Goal: Task Accomplishment & Management: Manage account settings

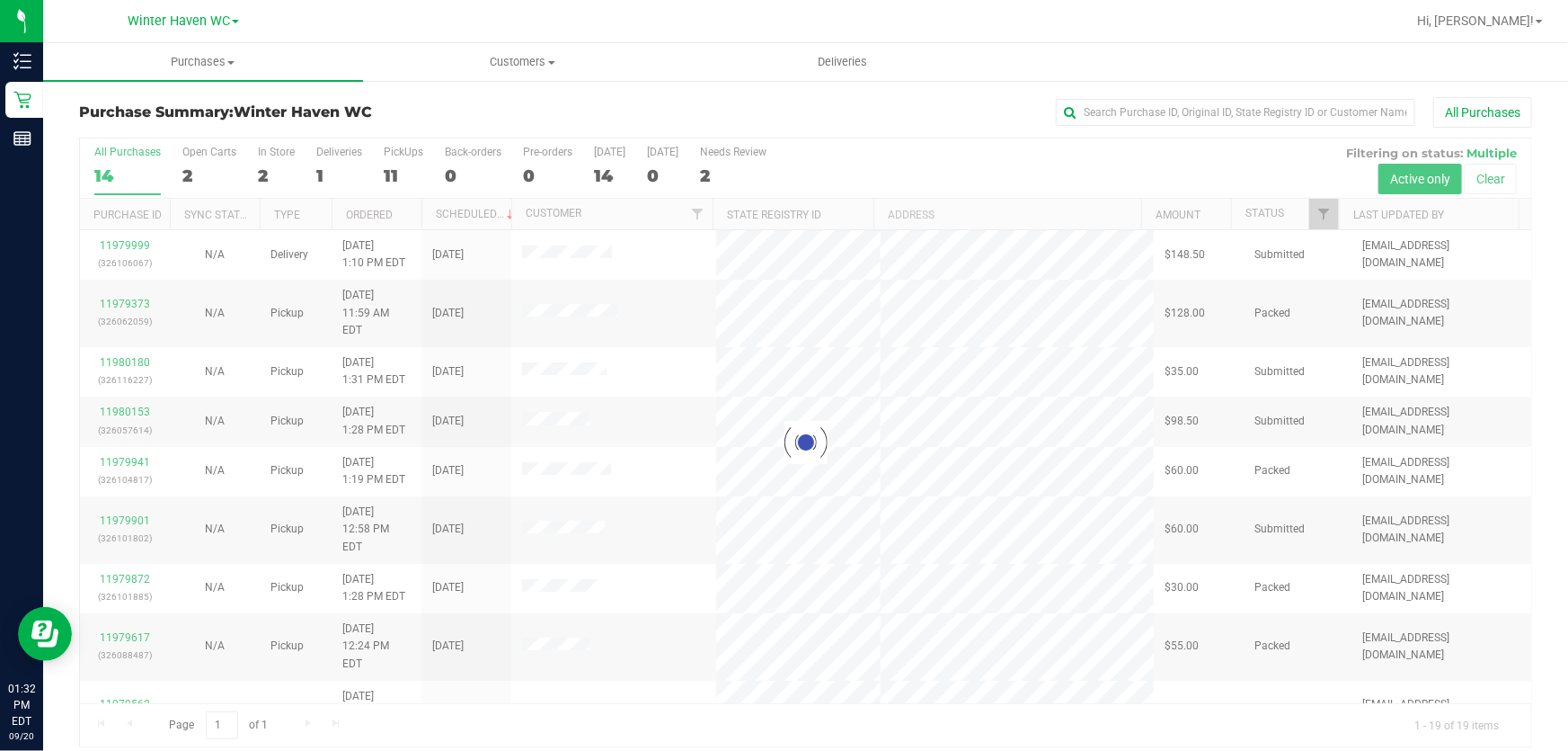
click at [1023, 163] on div at bounding box center [805, 442] width 1451 height 608
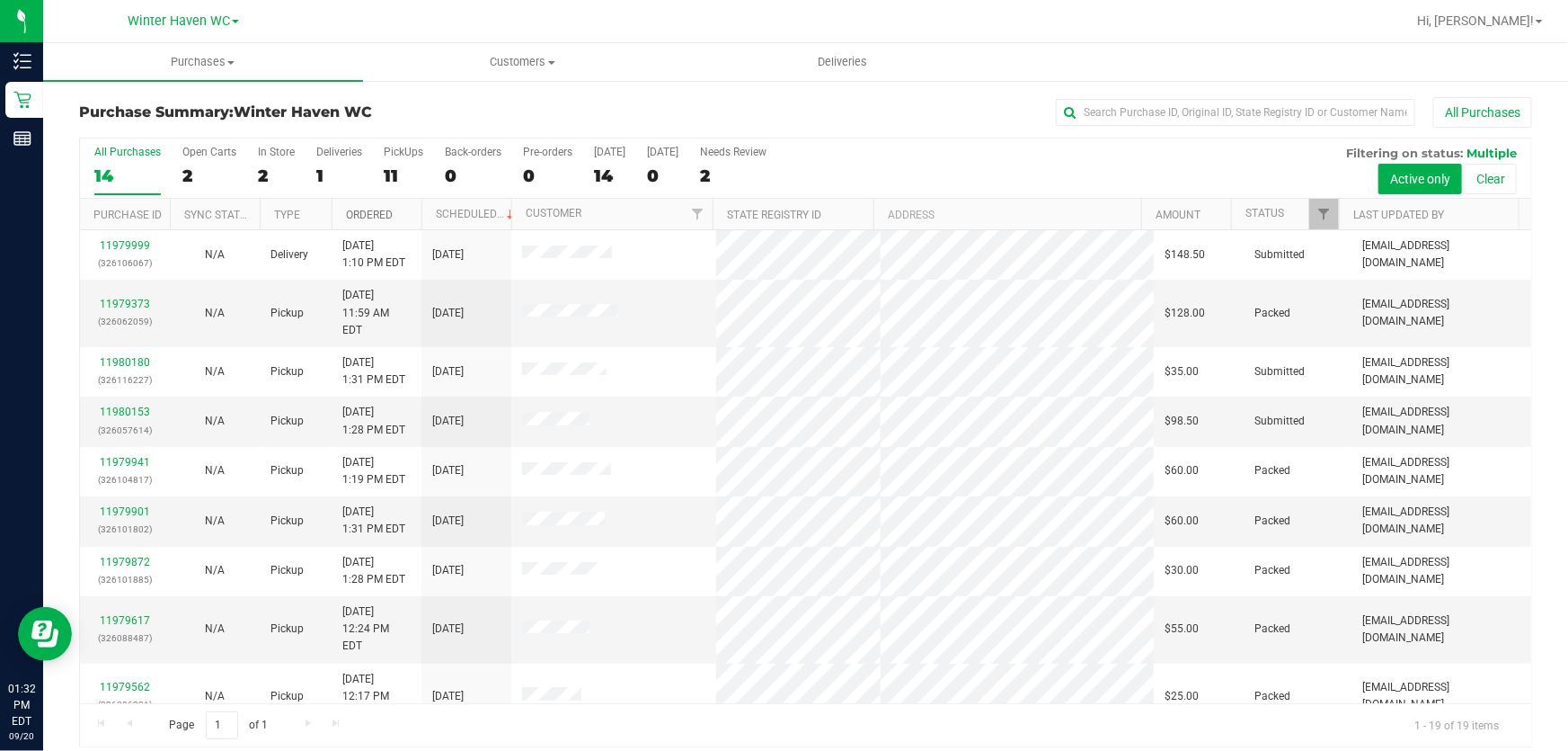
click at [369, 216] on link "Ordered" at bounding box center [370, 215] width 47 height 13
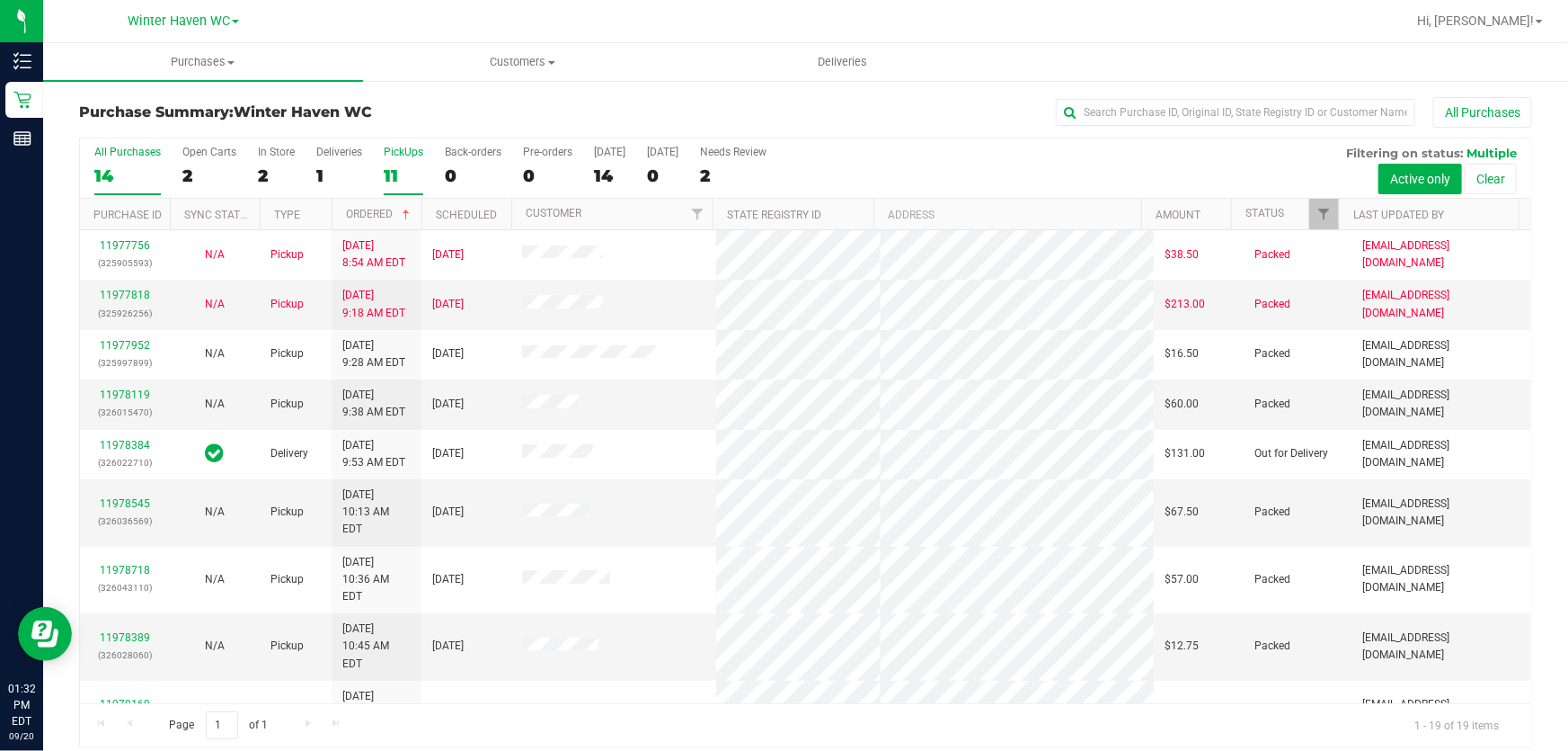
click at [387, 171] on div "11" at bounding box center [403, 176] width 40 height 21
click at [0, 0] on input "PickUps 11" at bounding box center [0, 0] width 0 height 0
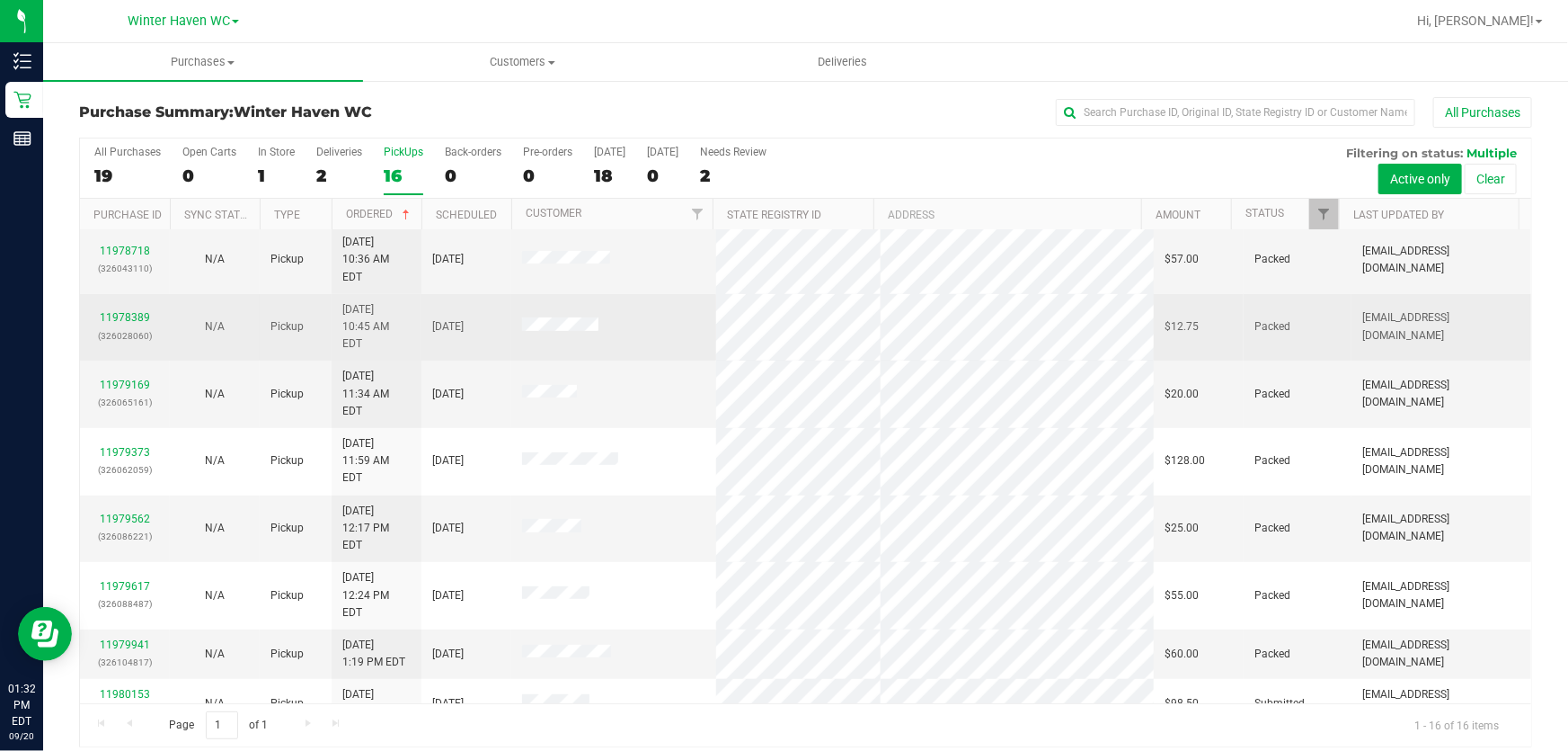
scroll to position [322, 0]
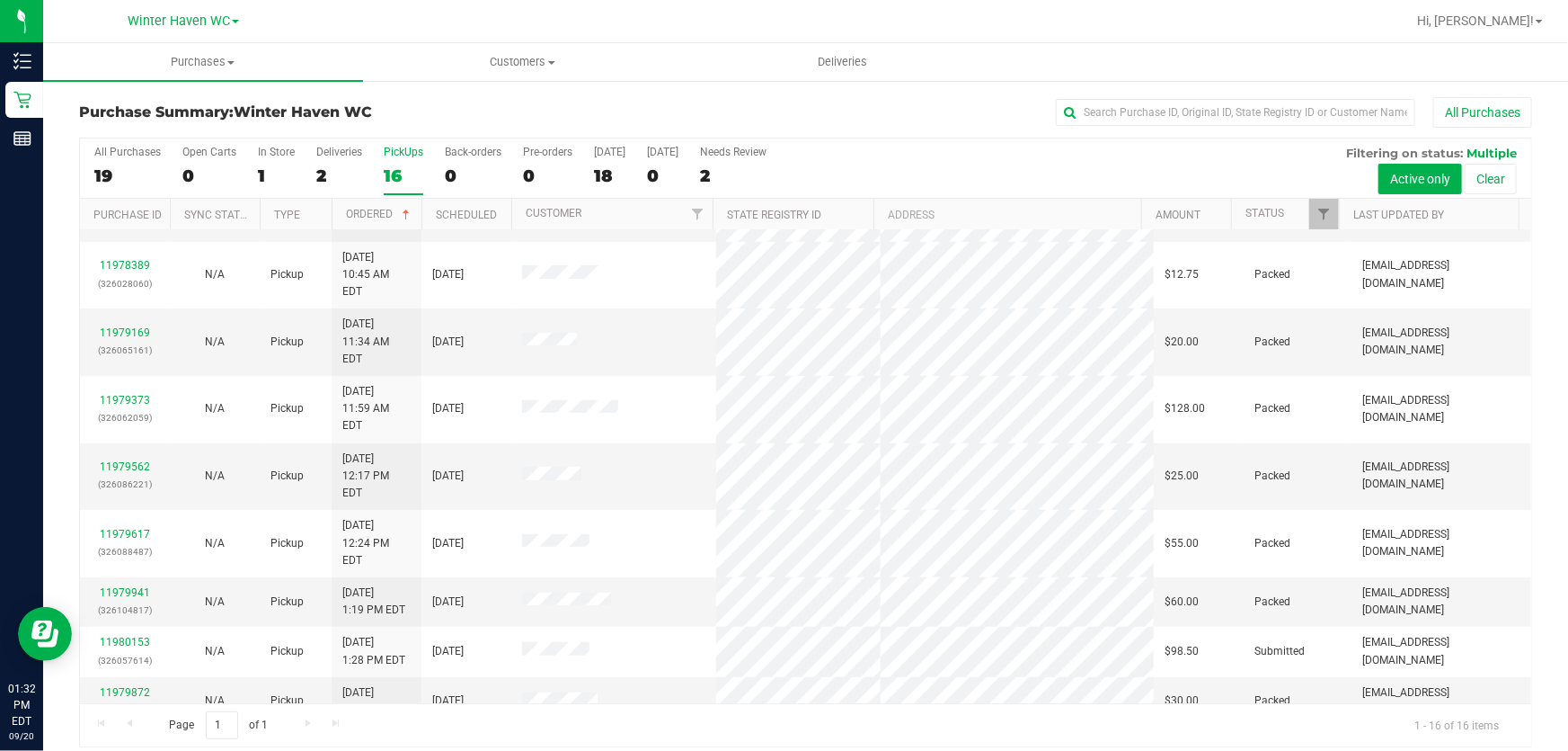
click at [137, 736] on link "11980180" at bounding box center [125, 742] width 51 height 13
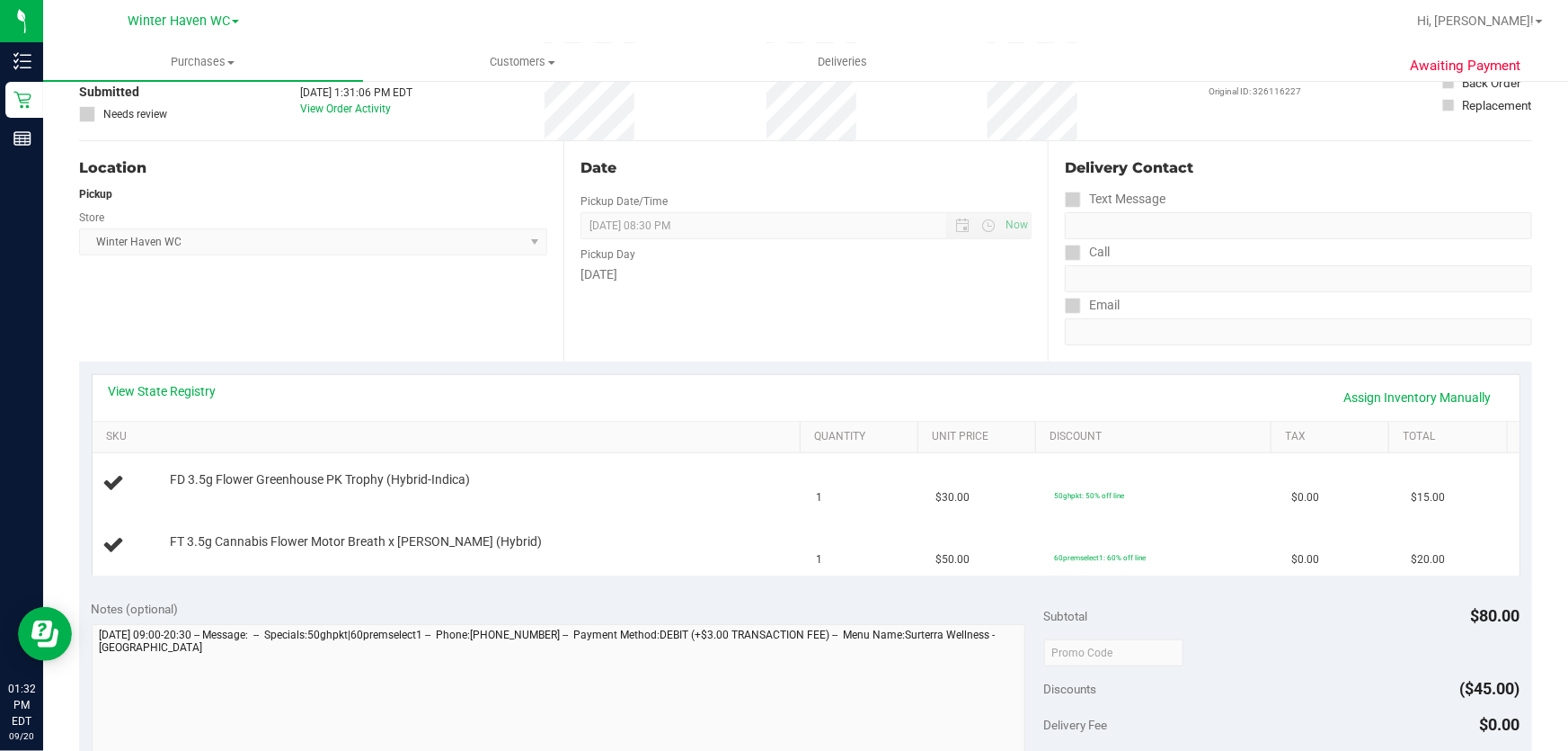
scroll to position [163, 0]
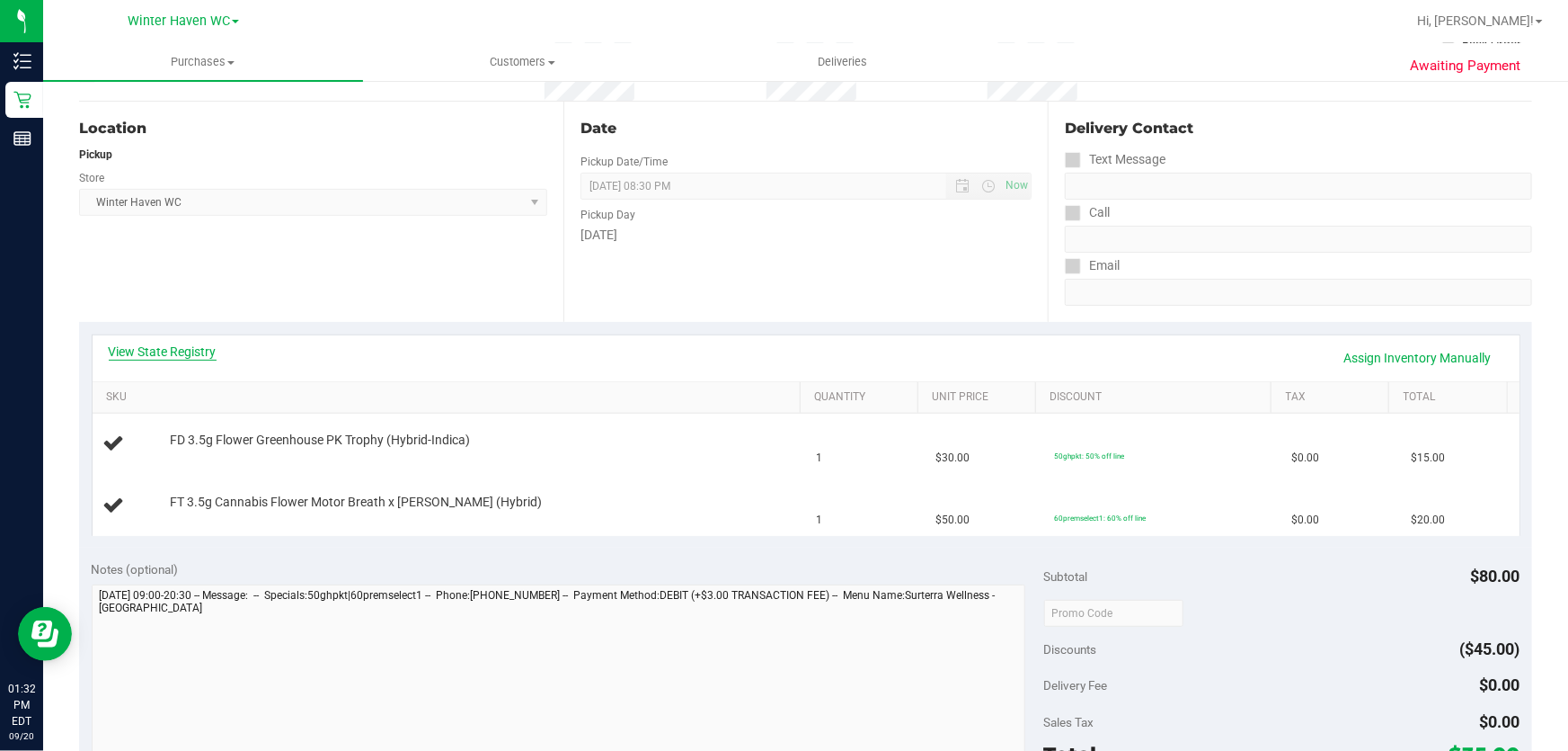
click at [154, 356] on link "View State Registry" at bounding box center [162, 352] width 108 height 18
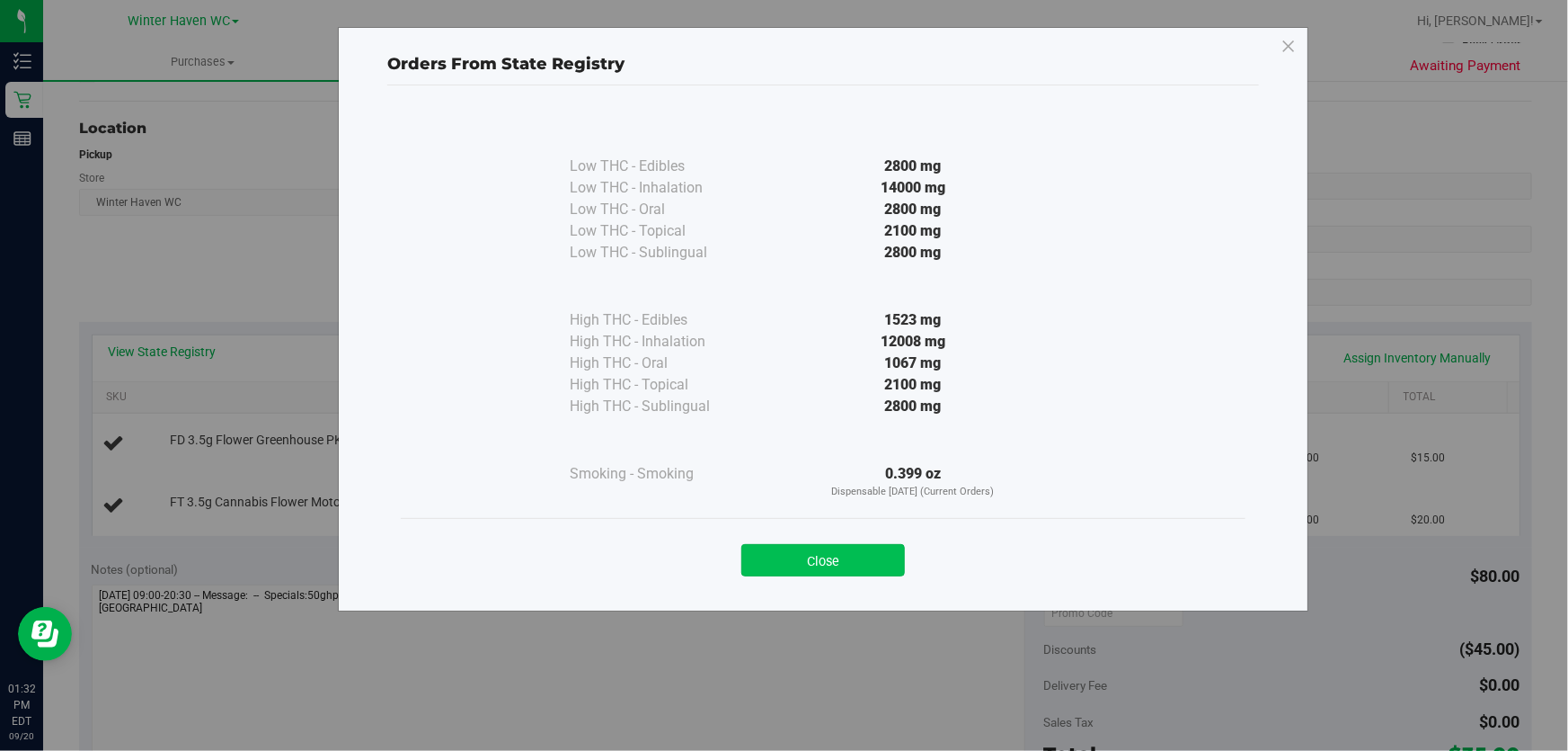
click at [827, 561] on button "Close" at bounding box center [823, 560] width 164 height 33
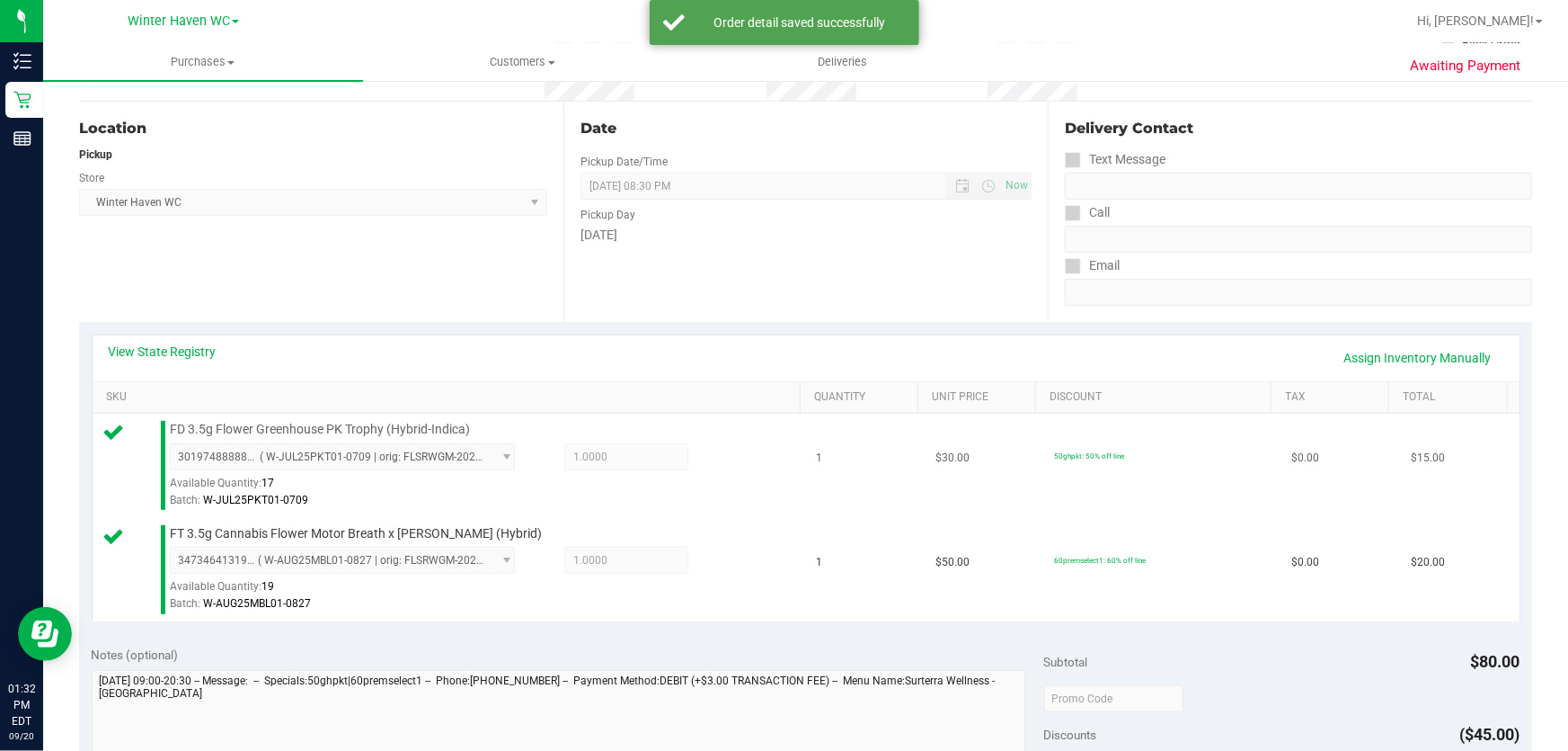
scroll to position [736, 0]
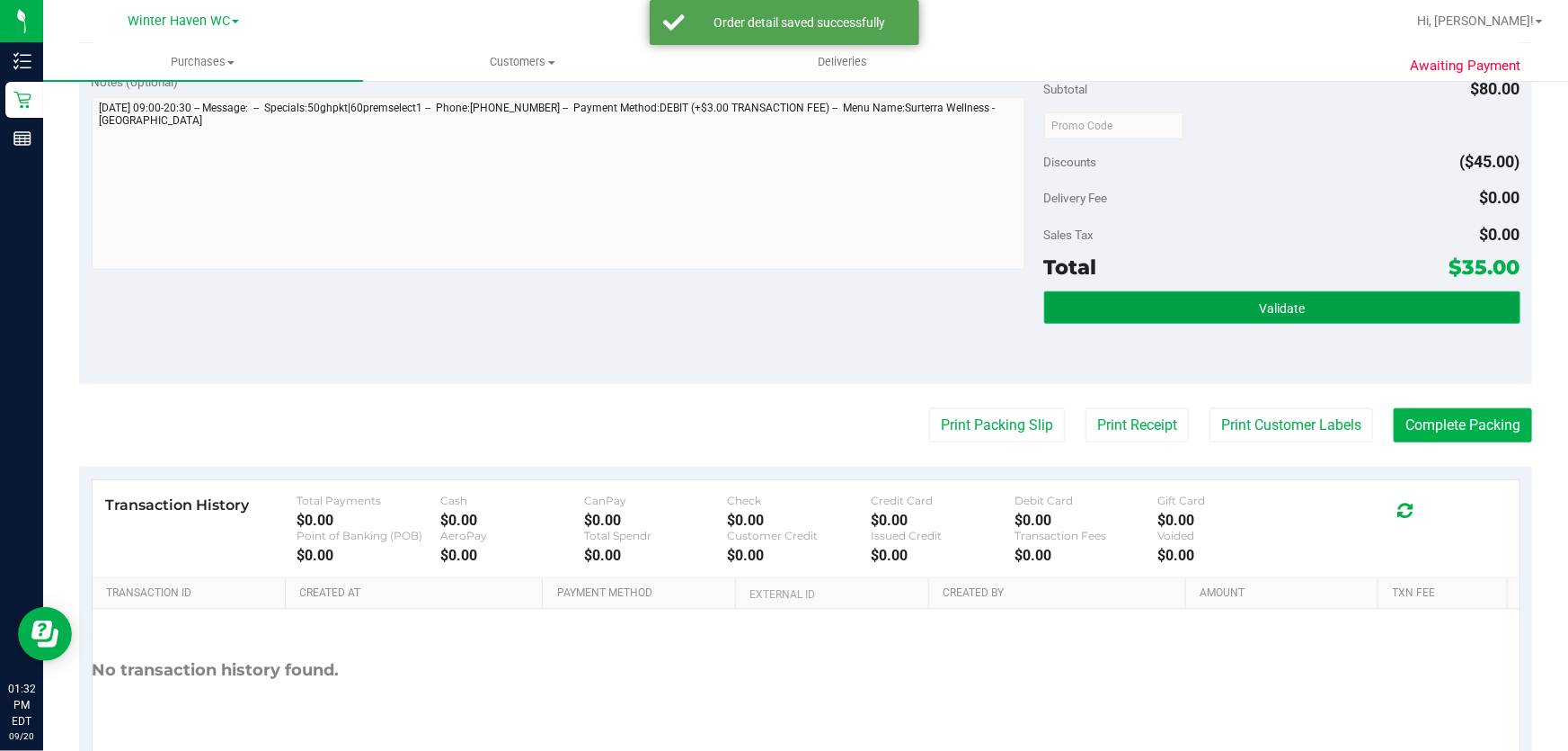
click at [1290, 291] on button "Validate" at bounding box center [1282, 308] width 477 height 33
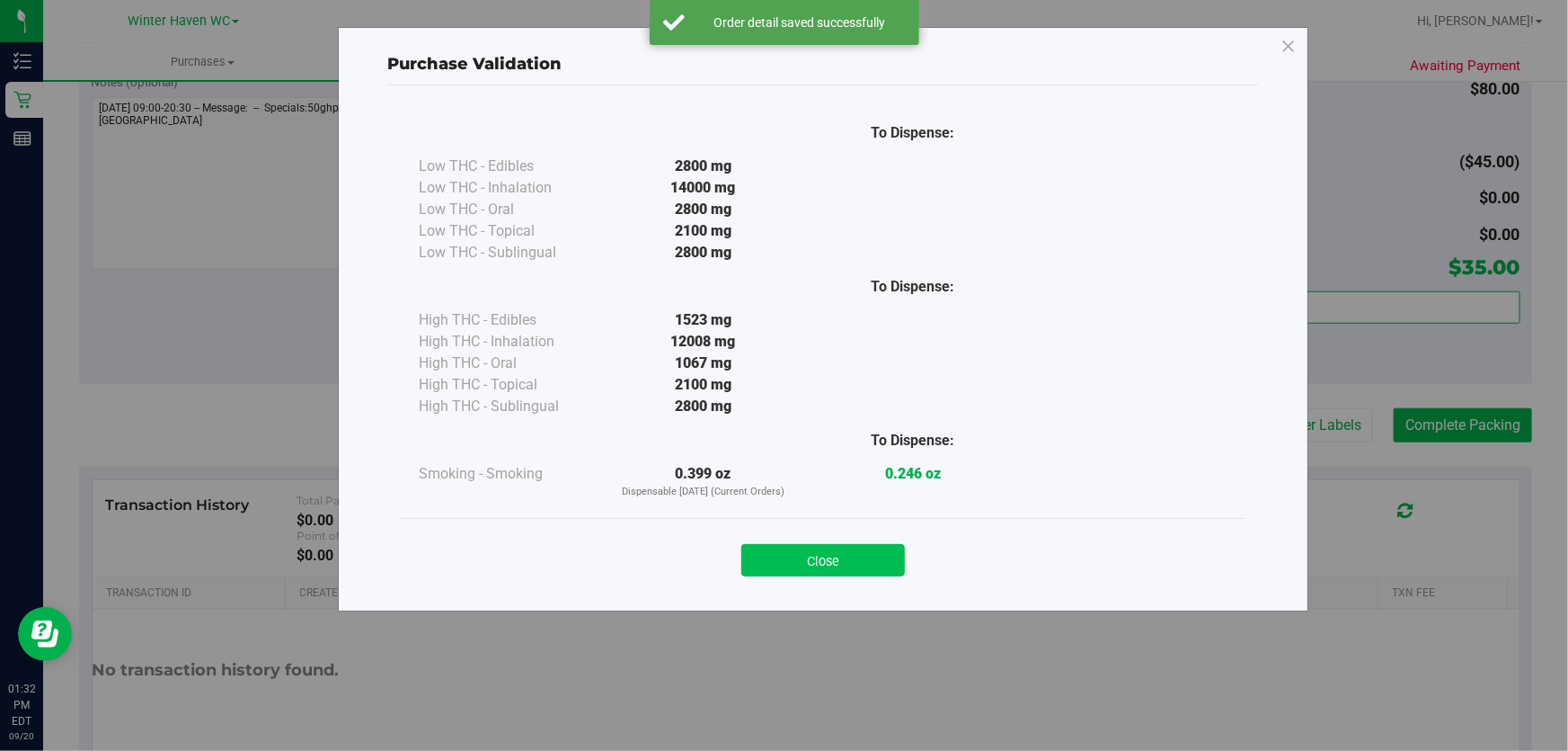
click at [877, 556] on button "Close" at bounding box center [823, 560] width 164 height 33
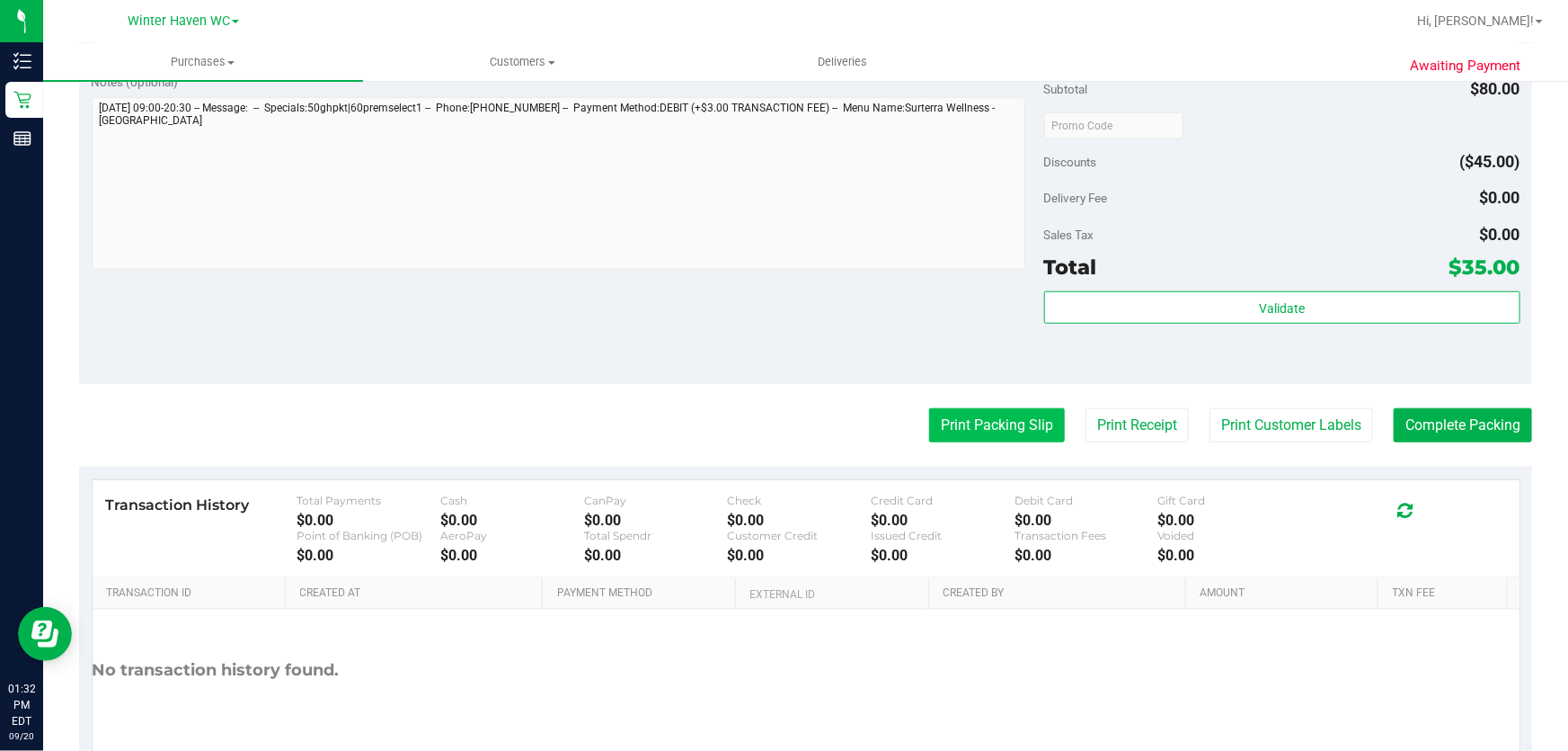
click at [979, 410] on button "Print Packing Slip" at bounding box center [997, 425] width 136 height 34
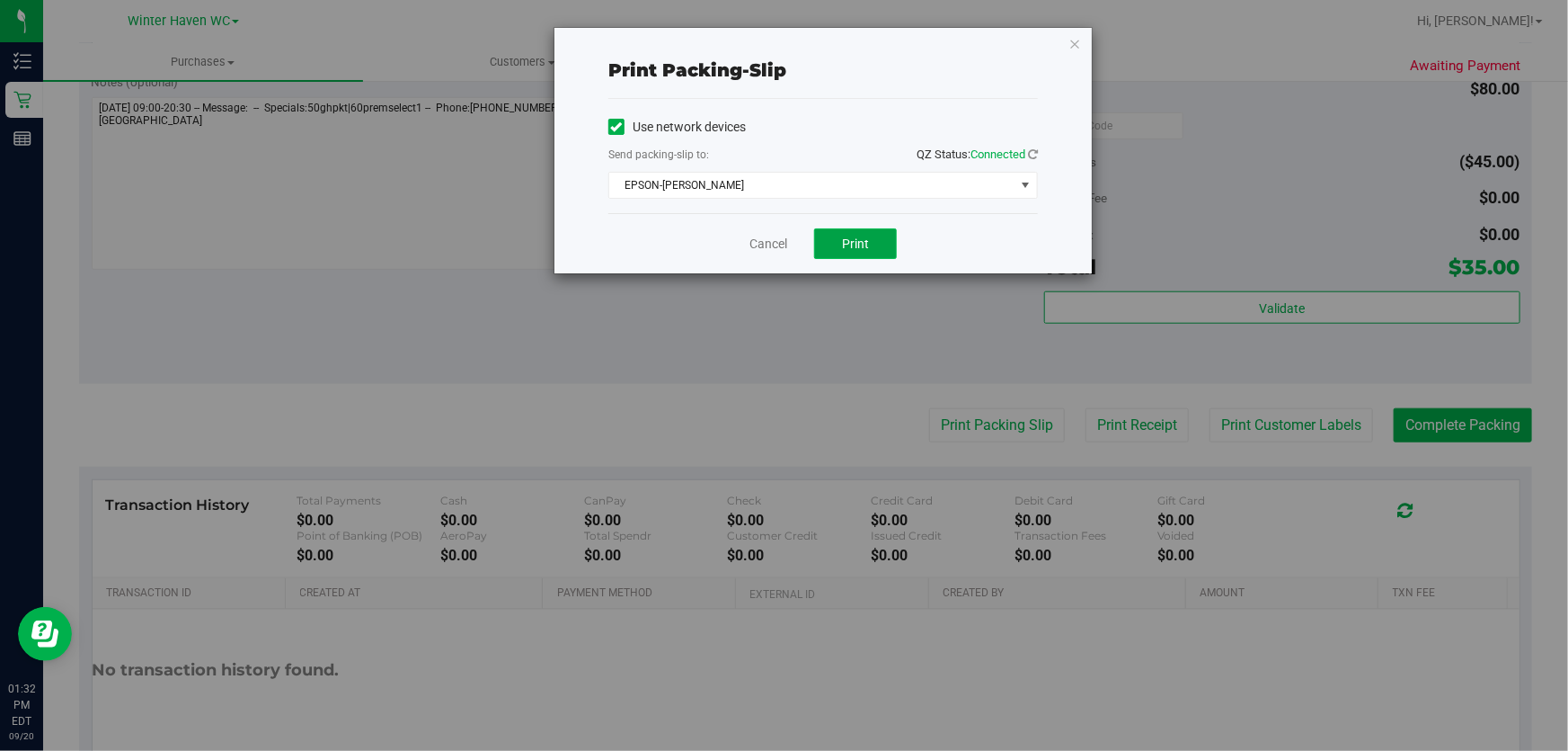
click at [854, 242] on span "Print" at bounding box center [855, 243] width 27 height 14
click at [763, 243] on link "Cancel" at bounding box center [769, 243] width 38 height 19
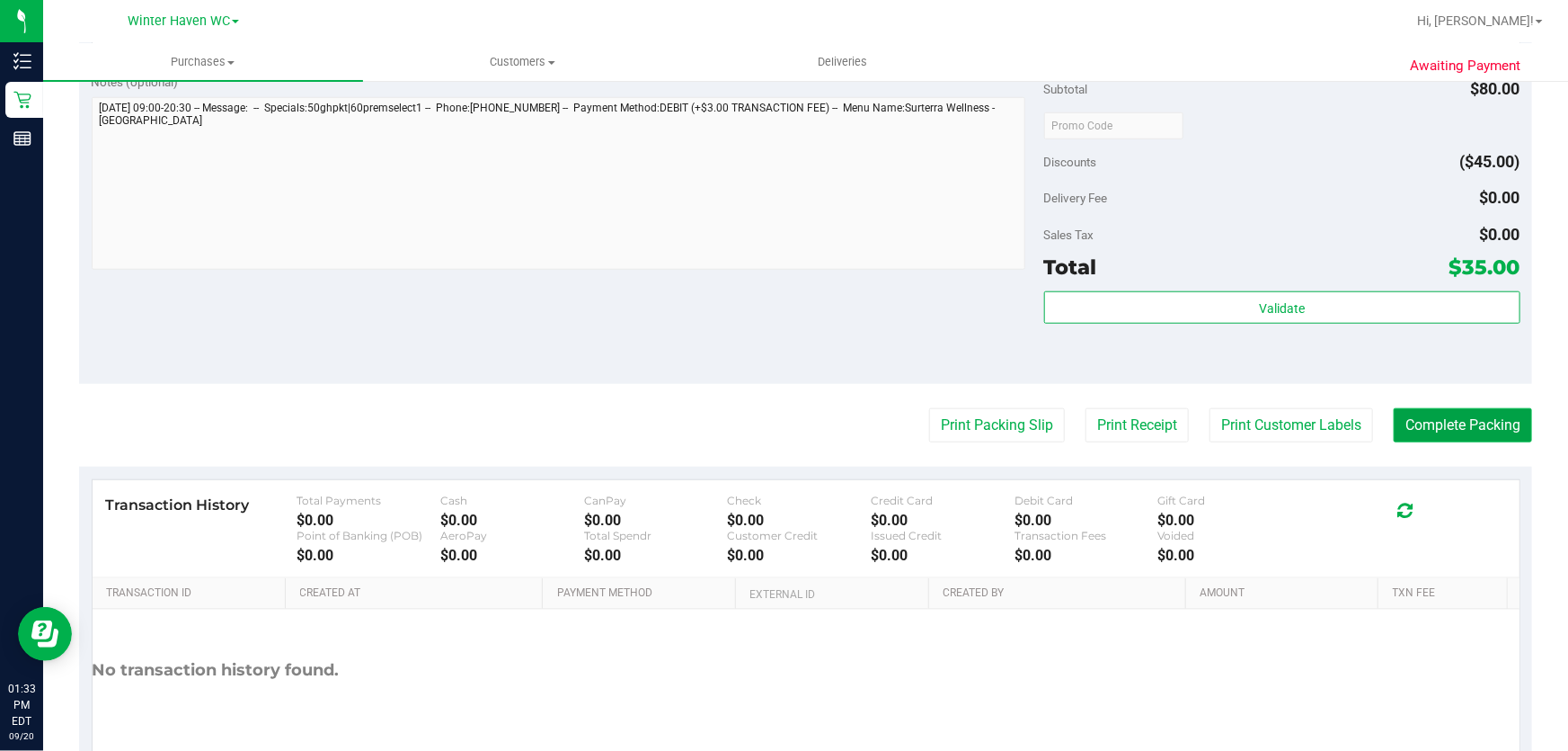
click at [1419, 437] on button "Complete Packing" at bounding box center [1462, 425] width 138 height 34
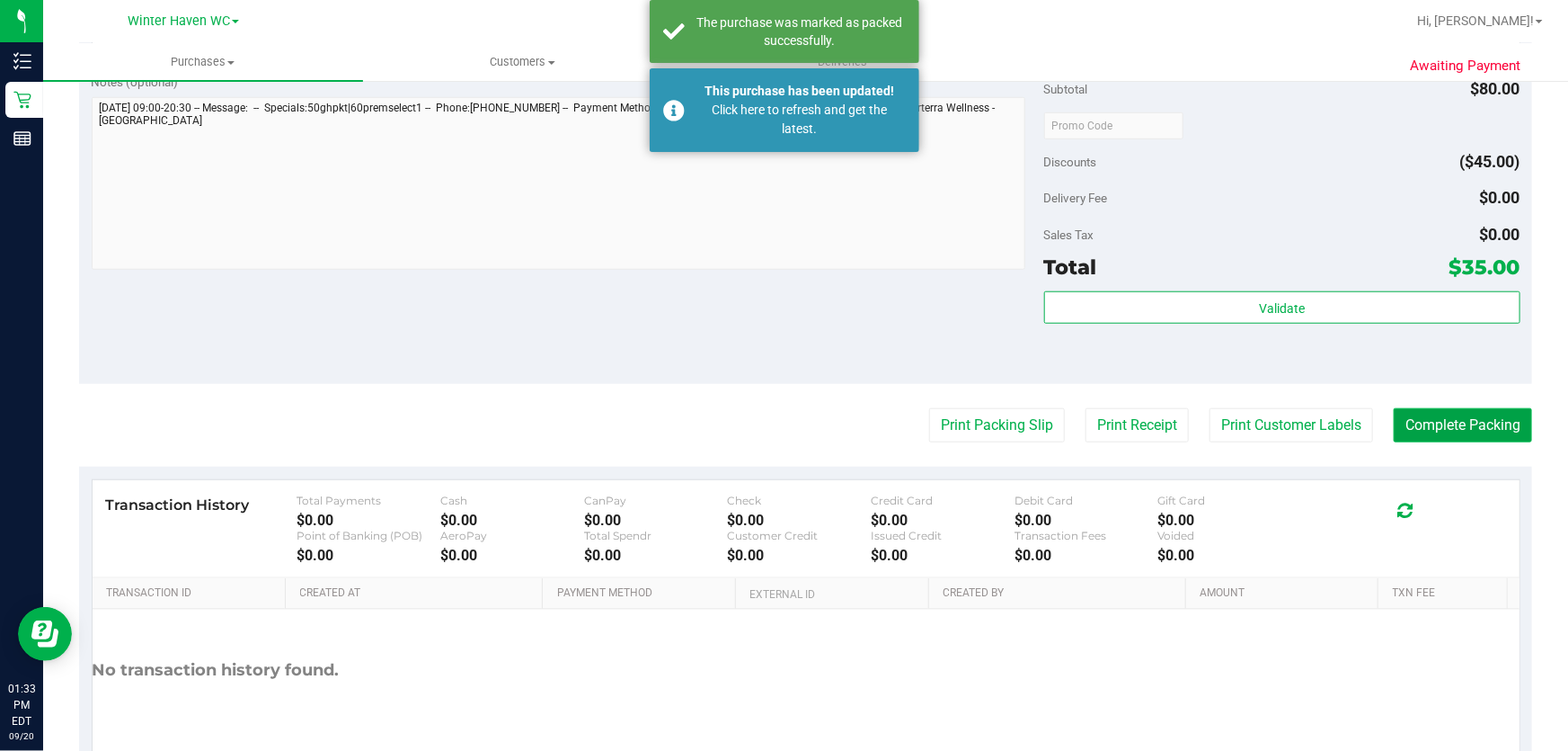
click at [1420, 431] on button "Complete Packing" at bounding box center [1462, 425] width 138 height 34
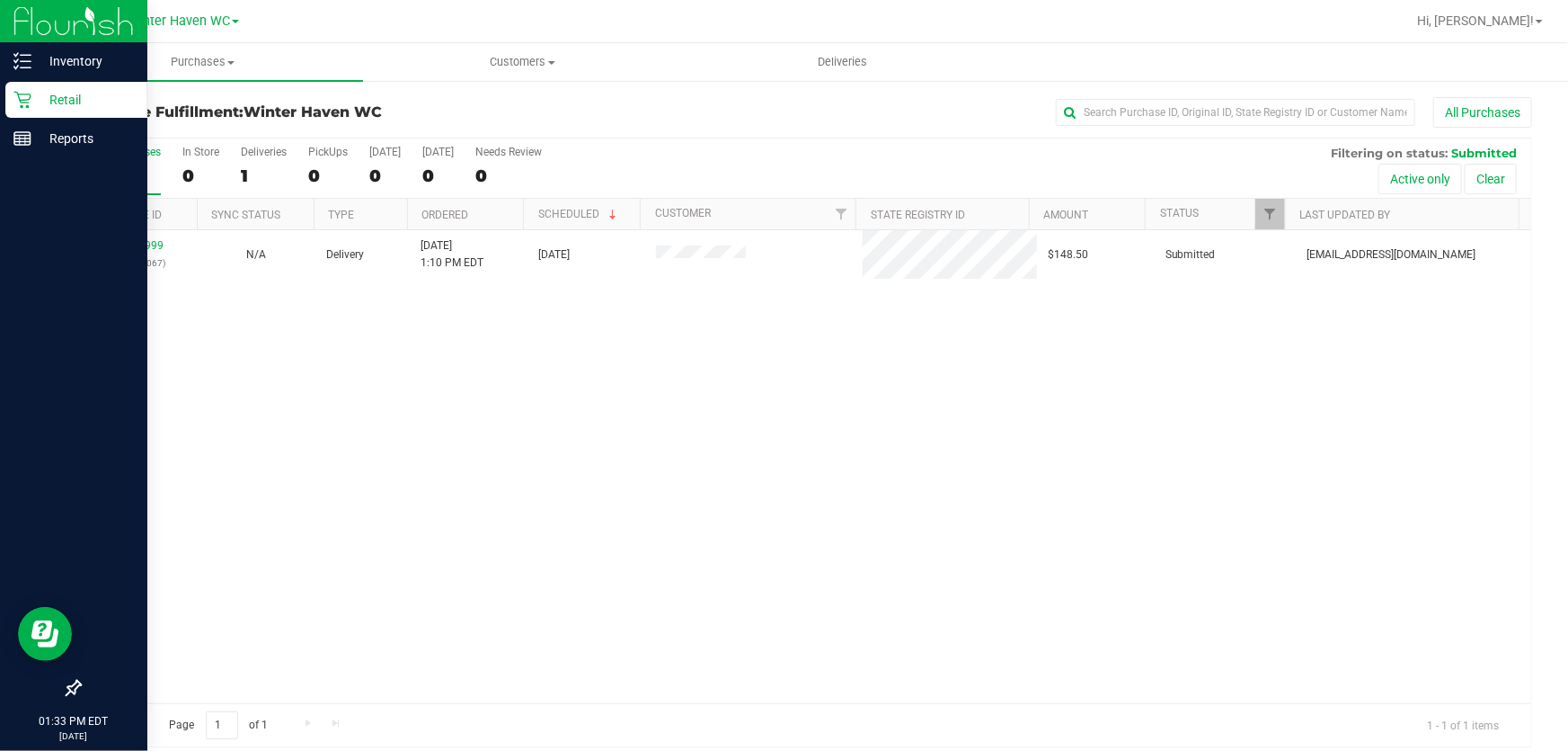
click at [71, 103] on p "Retail" at bounding box center [85, 100] width 108 height 22
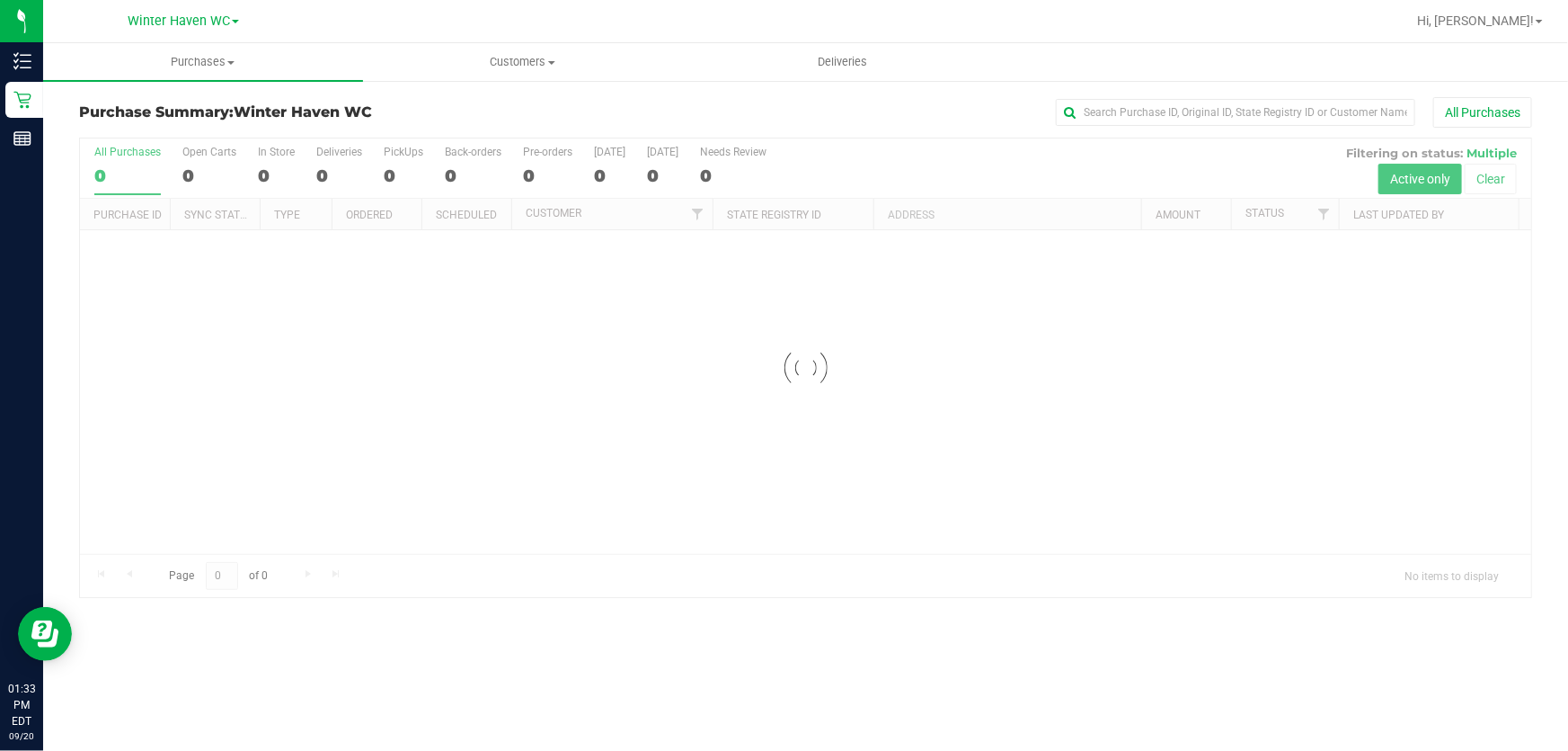
click at [888, 159] on div at bounding box center [805, 367] width 1451 height 459
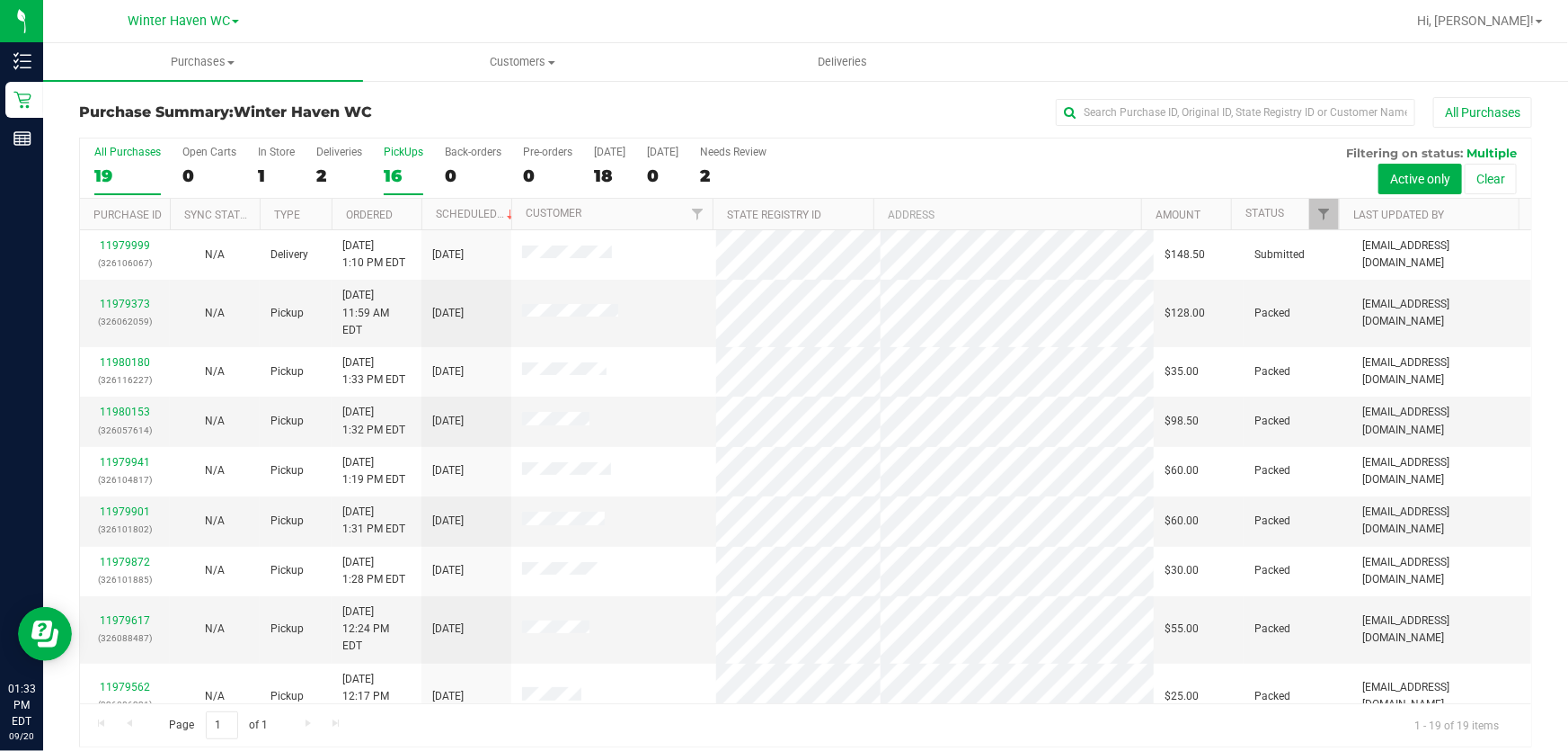
click at [409, 160] on label "PickUps 16" at bounding box center [403, 170] width 40 height 50
click at [0, 0] on input "PickUps 16" at bounding box center [0, 0] width 0 height 0
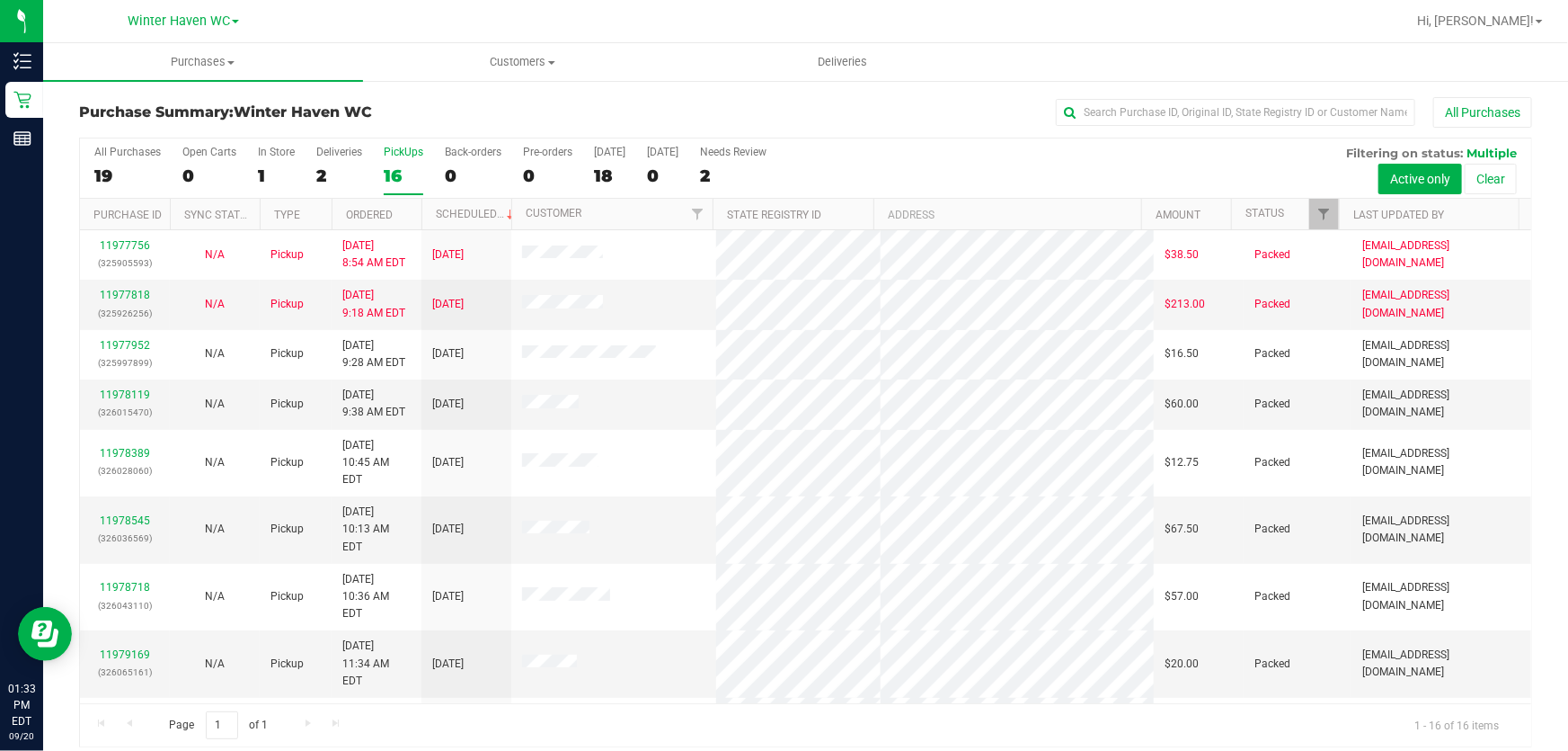
click at [1007, 157] on div "All Purchases 19 Open Carts 0 In Store 1 Deliveries 2 PickUps 16 Back-orders 0 …" at bounding box center [805, 168] width 1451 height 61
click at [1014, 156] on div "All Purchases 19 Open Carts 0 In Store 1 Deliveries 2 PickUps 16 Back-orders 0 …" at bounding box center [805, 168] width 1451 height 61
click at [945, 158] on div "All Purchases 19 Open Carts 0 In Store 1 Deliveries 2 PickUps 16 Back-orders 0 …" at bounding box center [805, 168] width 1451 height 61
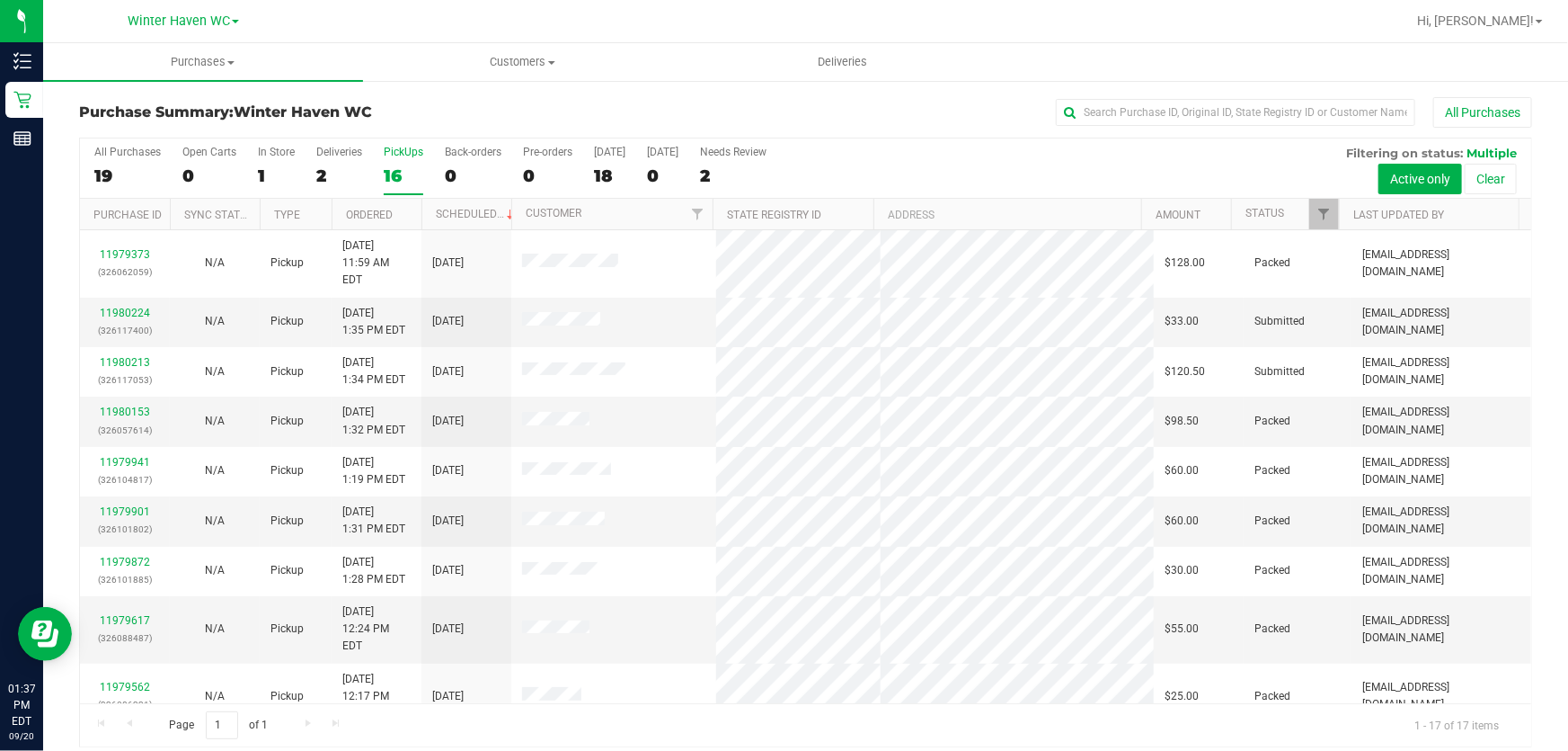
click at [928, 157] on div "All Purchases 19 Open Carts 0 In Store 1 Deliveries 2 PickUps 16 Back-orders 0 …" at bounding box center [805, 168] width 1451 height 61
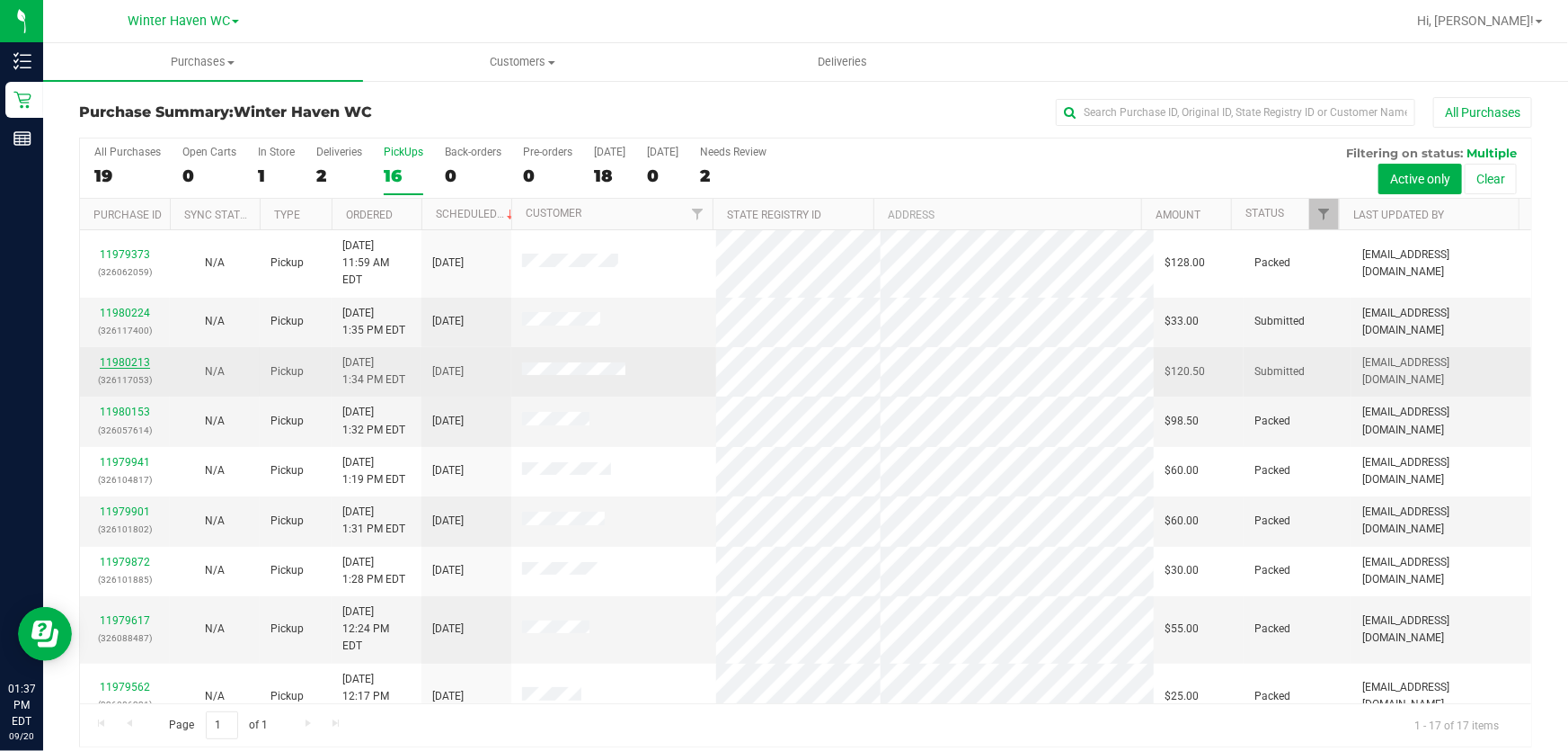
click at [134, 356] on link "11980213" at bounding box center [125, 363] width 51 height 13
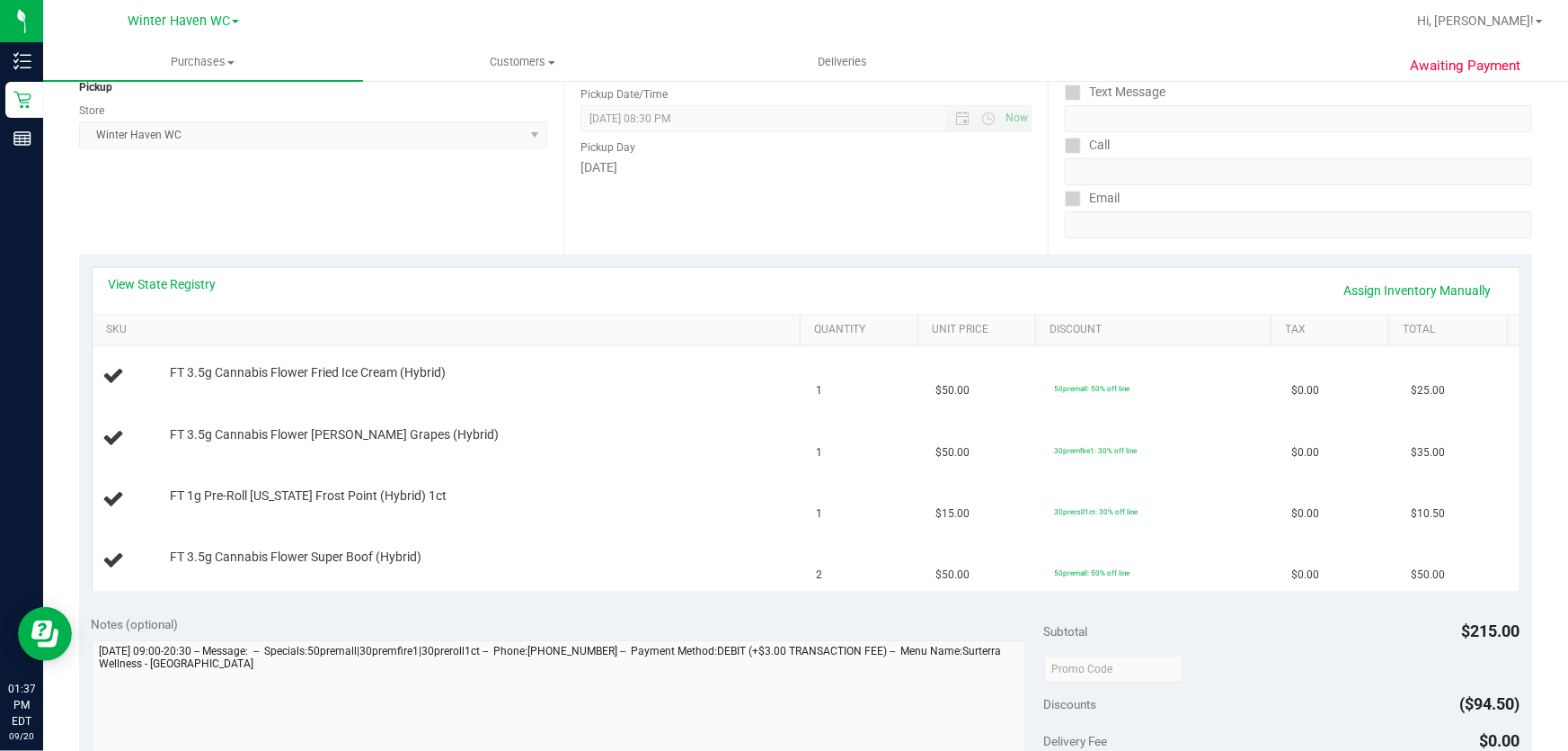
scroll to position [244, 0]
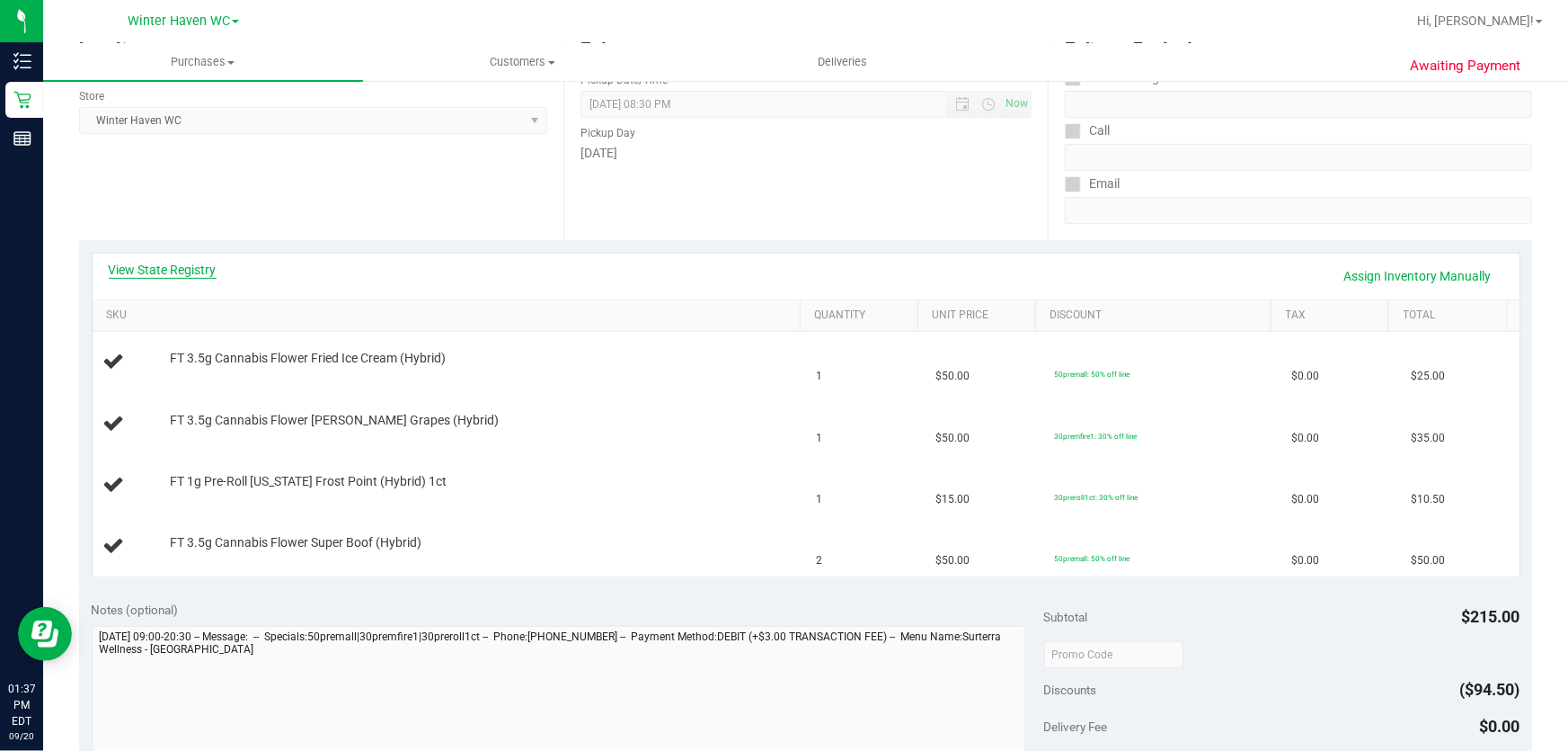
click at [199, 263] on link "View State Registry" at bounding box center [162, 270] width 108 height 18
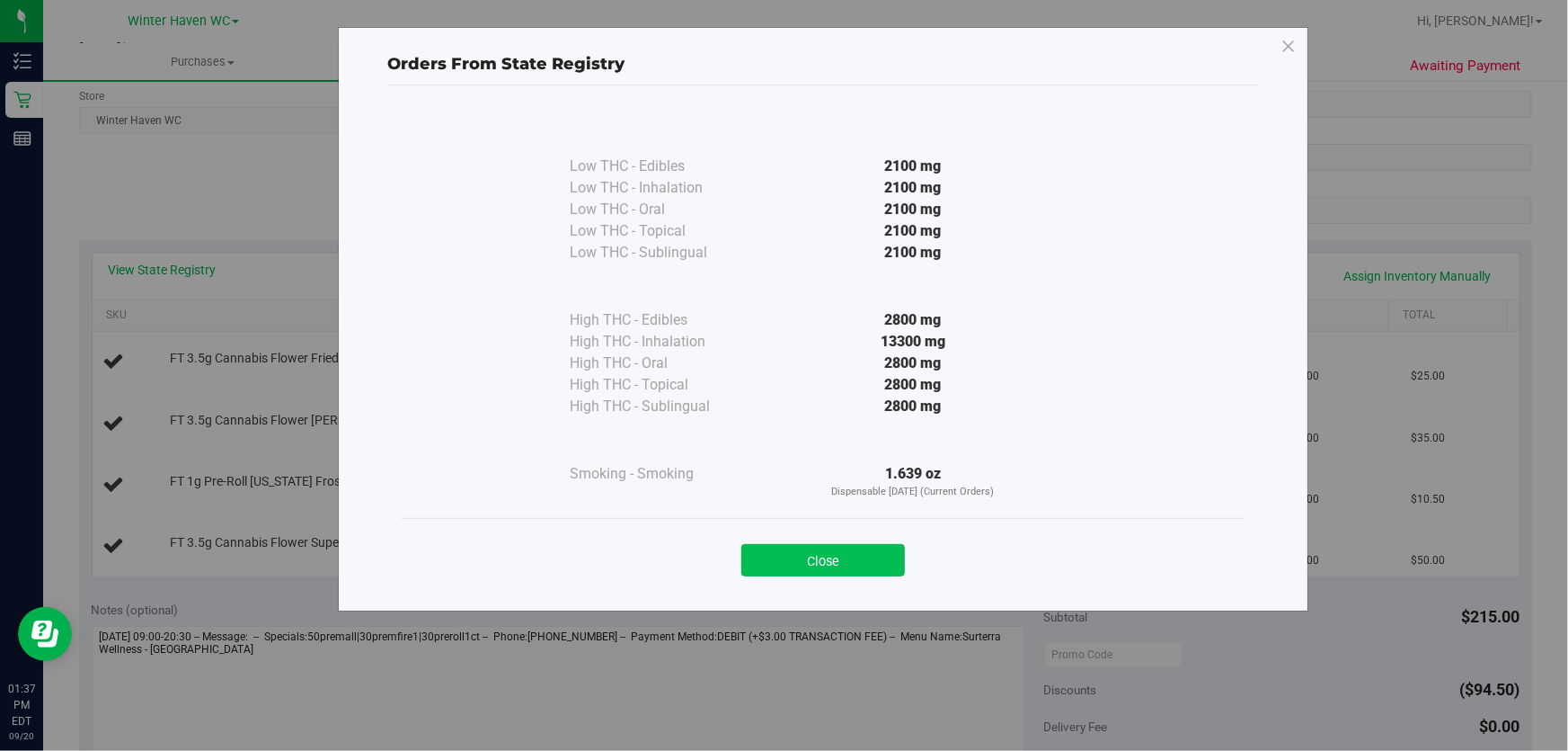
click at [836, 544] on button "Close" at bounding box center [823, 560] width 164 height 33
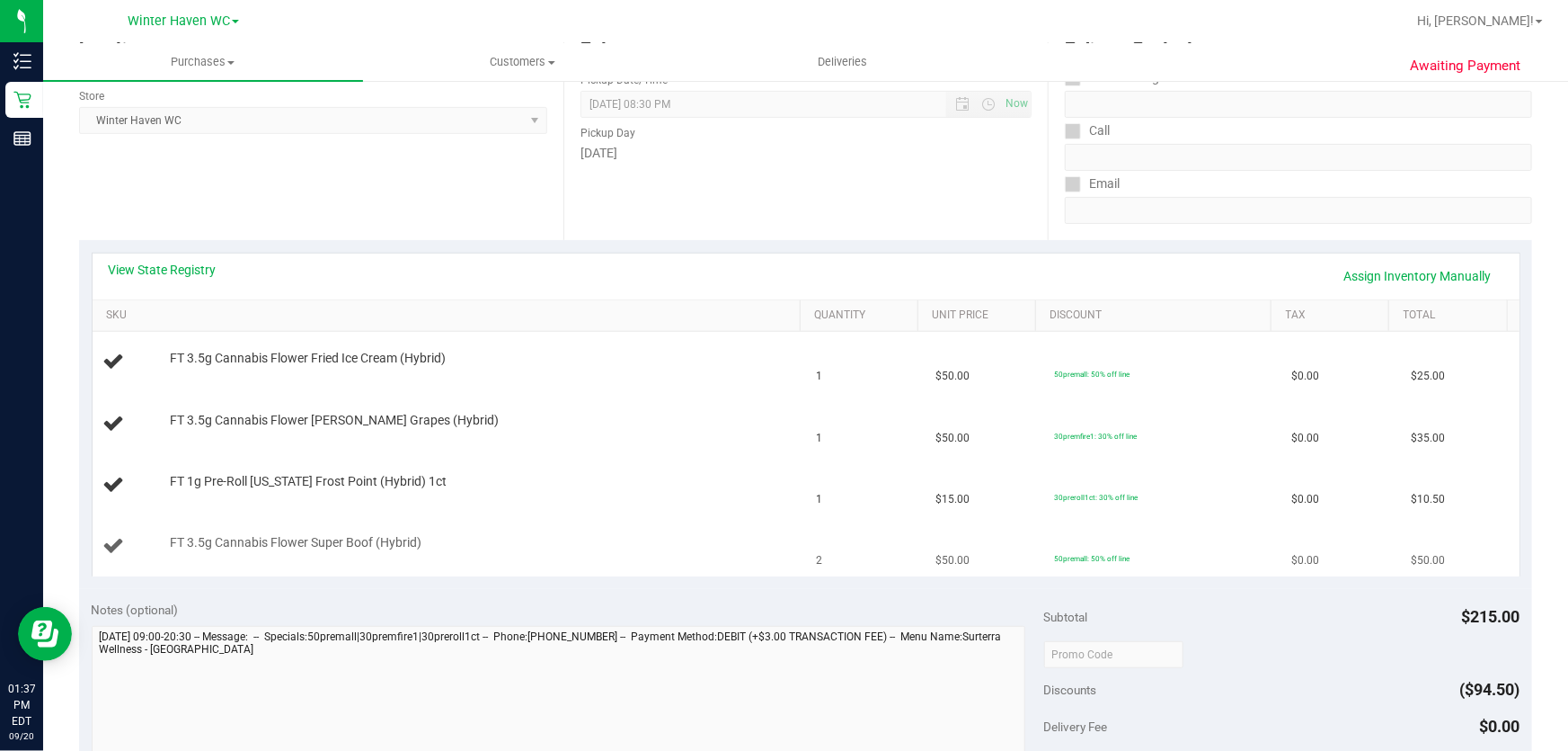
click at [192, 270] on link "View State Registry" at bounding box center [162, 270] width 108 height 18
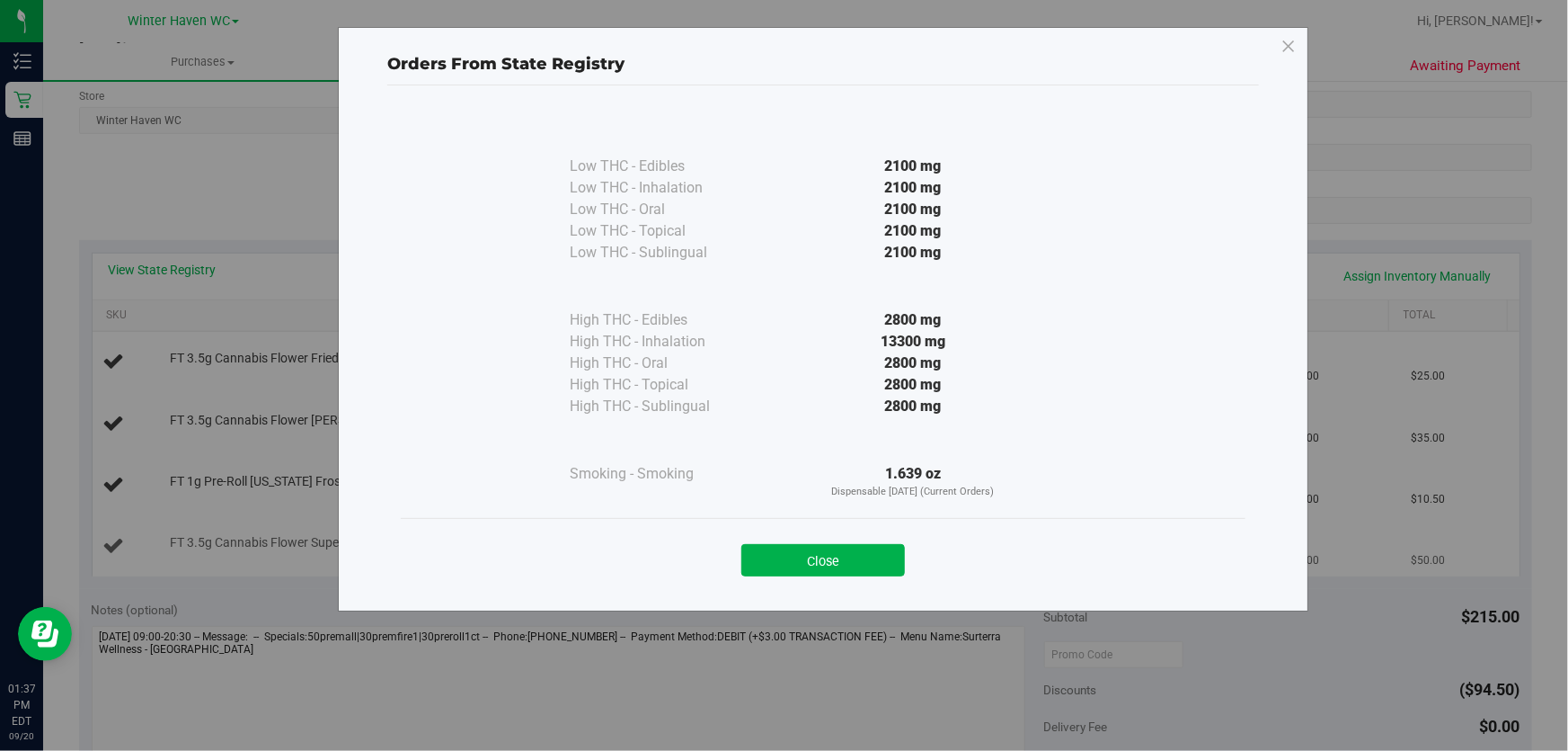
click at [836, 566] on button "Close" at bounding box center [823, 560] width 164 height 33
click at [836, 567] on td "2" at bounding box center [864, 546] width 118 height 61
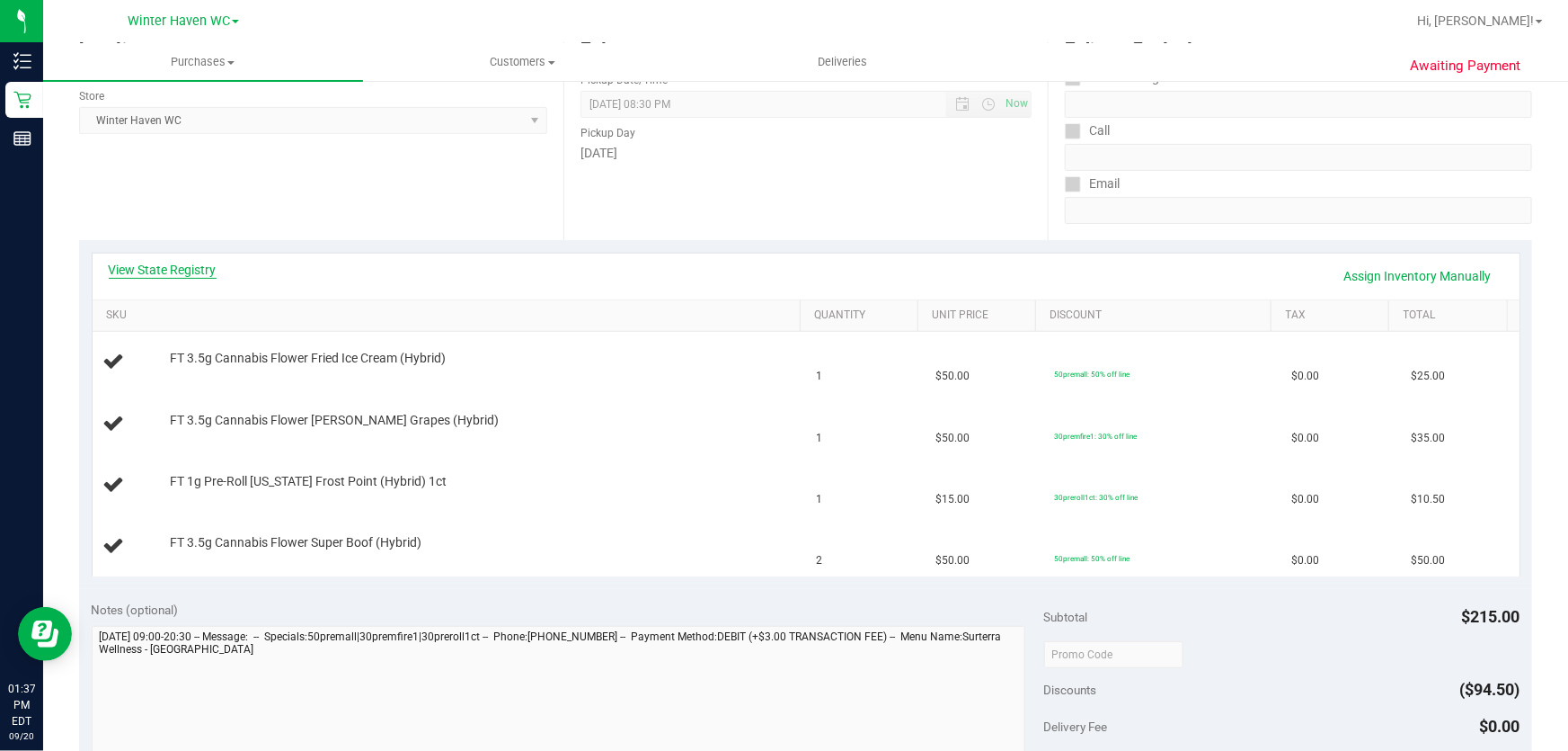
click at [191, 268] on link "View State Registry" at bounding box center [162, 270] width 108 height 18
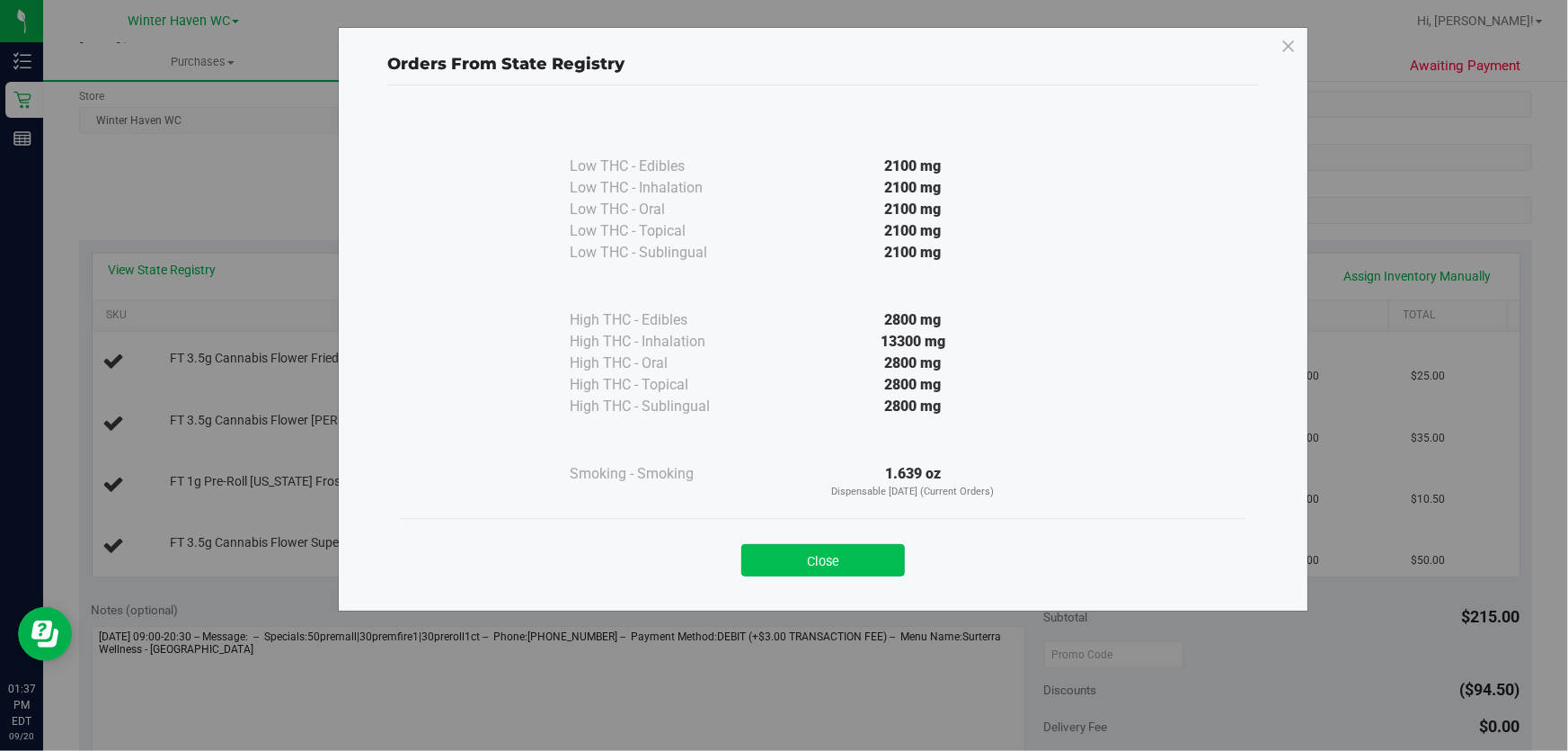
click at [844, 568] on button "Close" at bounding box center [823, 560] width 164 height 33
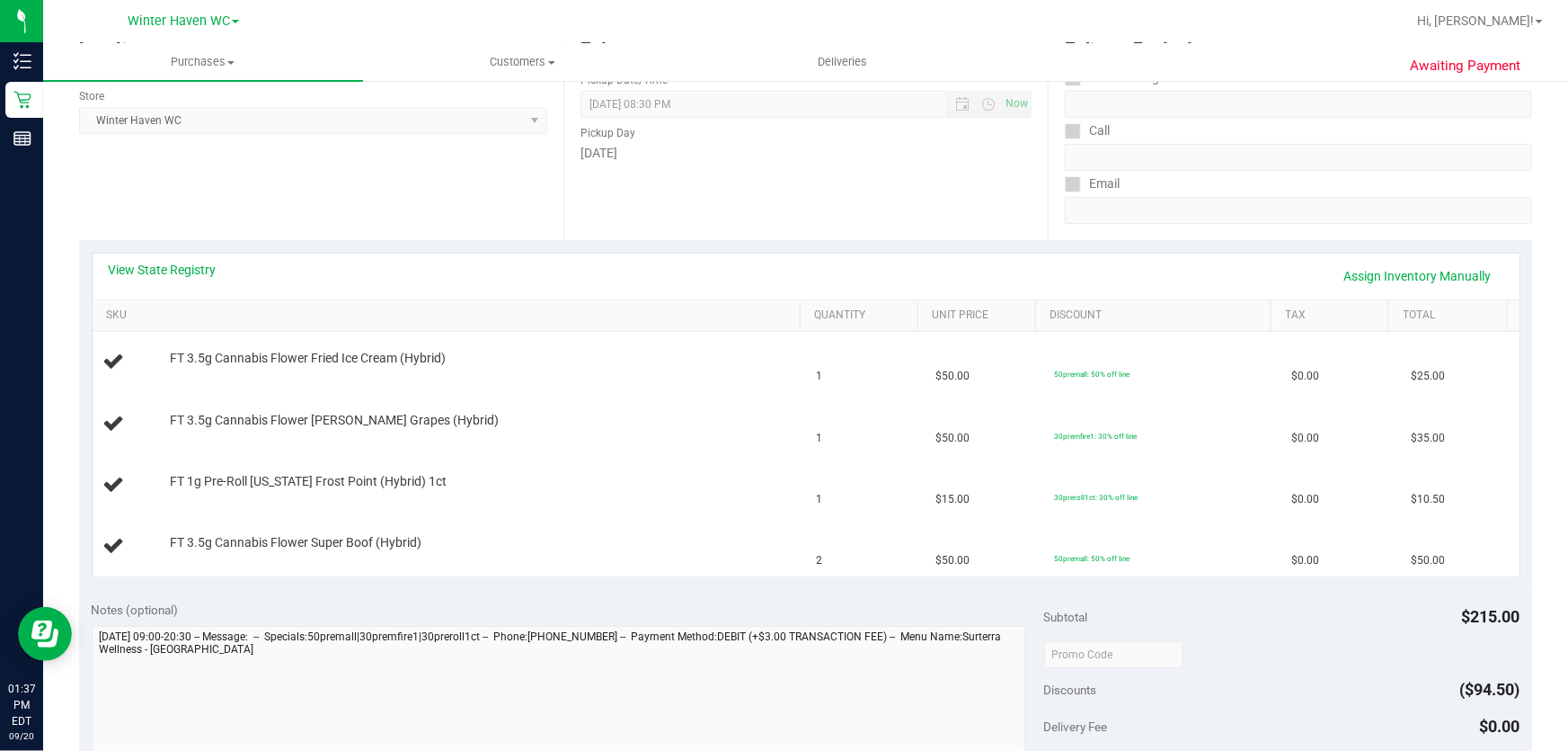
click at [727, 589] on div "Notes (optional) Subtotal $215.00 Discounts ($94.50) Delivery Fee $0.00 Sales T…" at bounding box center [805, 751] width 1453 height 324
click at [189, 266] on link "View State Registry" at bounding box center [162, 270] width 108 height 18
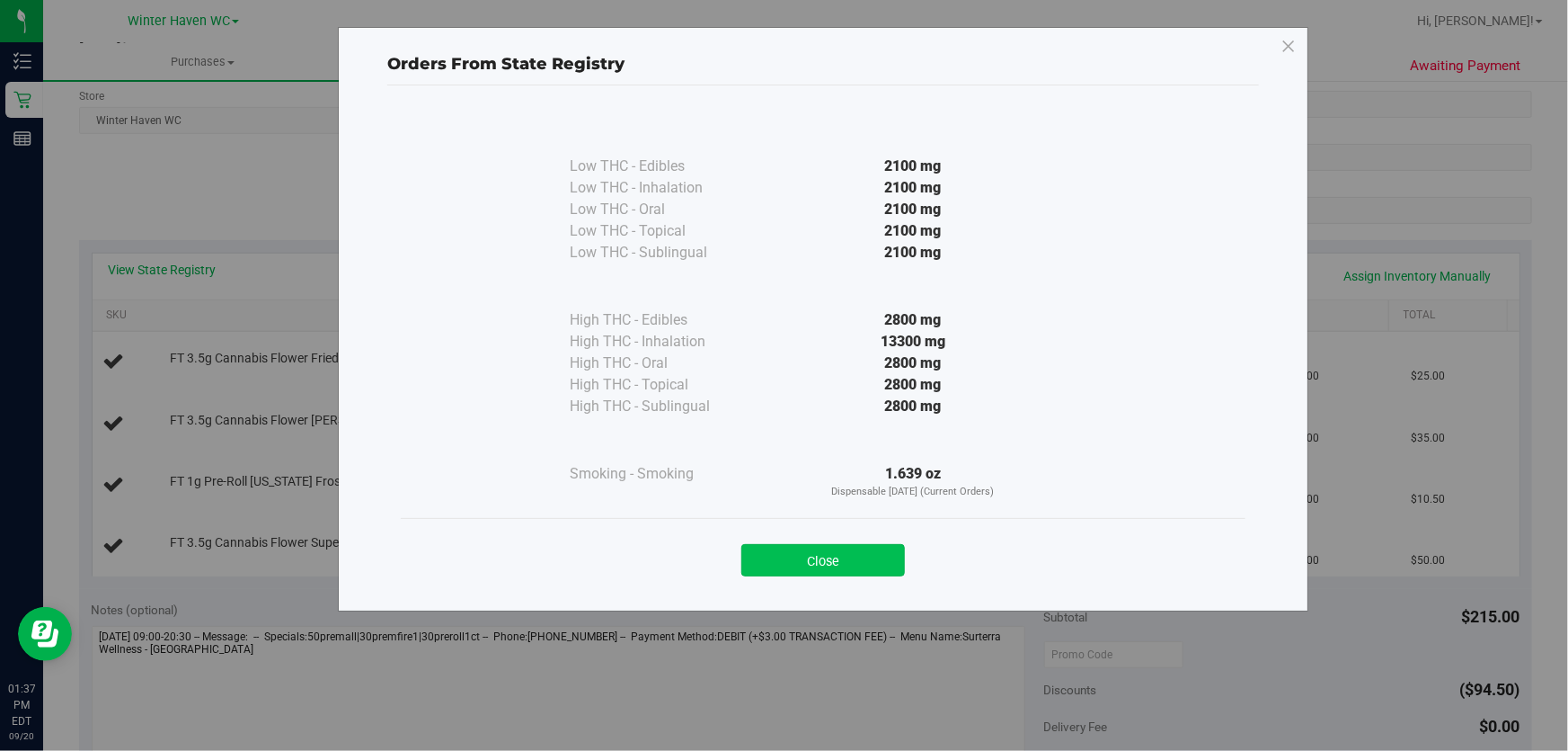
click at [835, 567] on button "Close" at bounding box center [823, 560] width 164 height 33
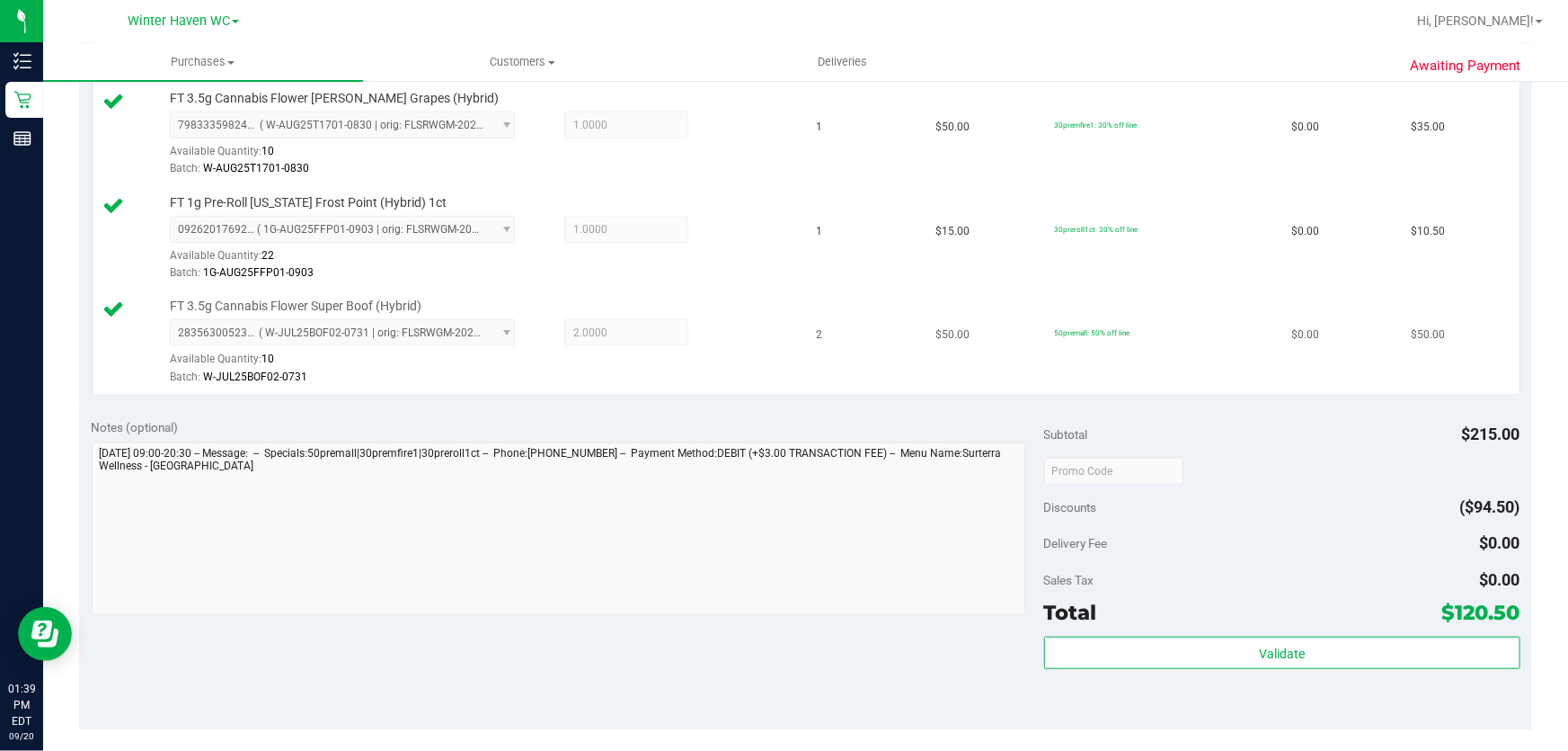
scroll to position [637, 0]
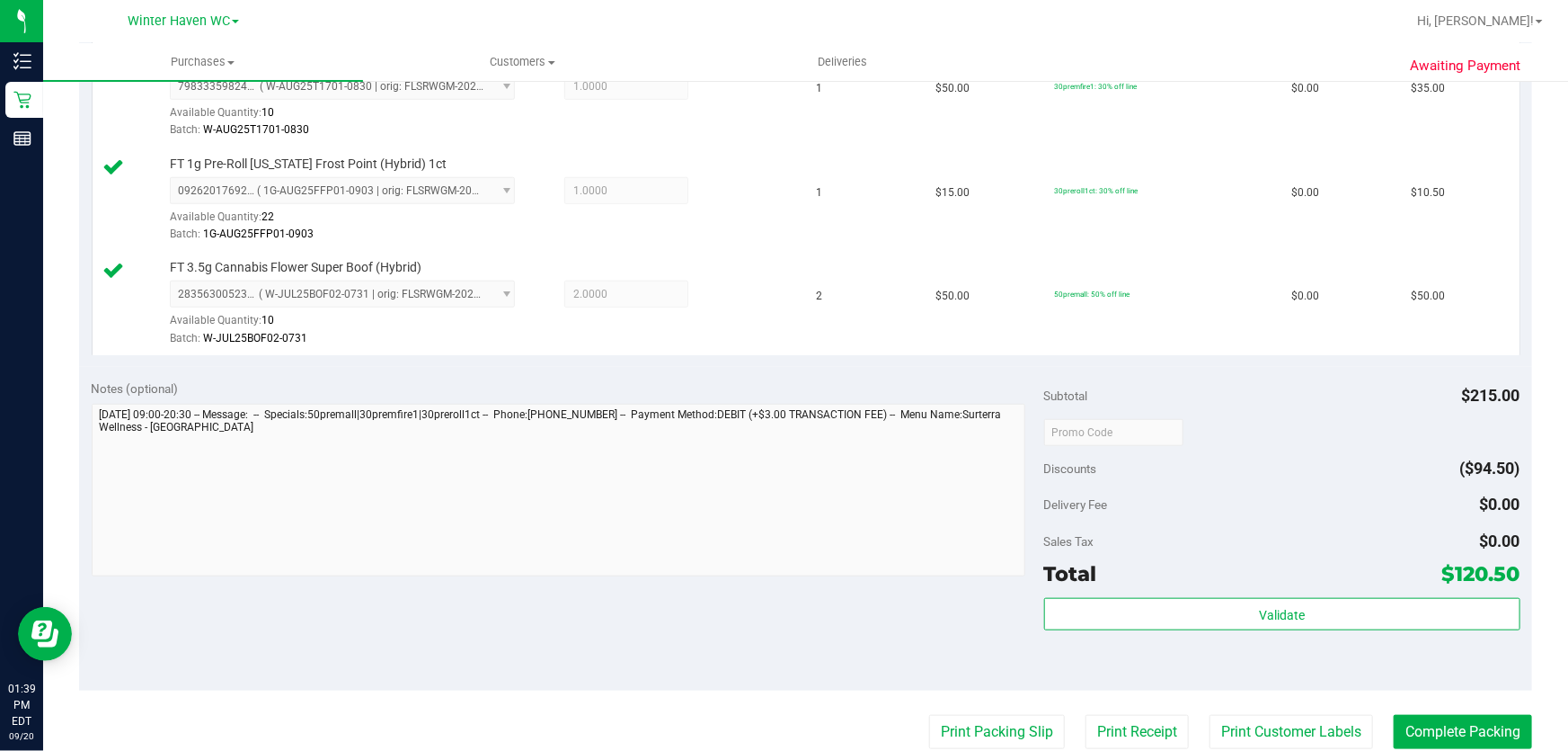
click at [1246, 428] on div at bounding box center [1282, 432] width 477 height 33
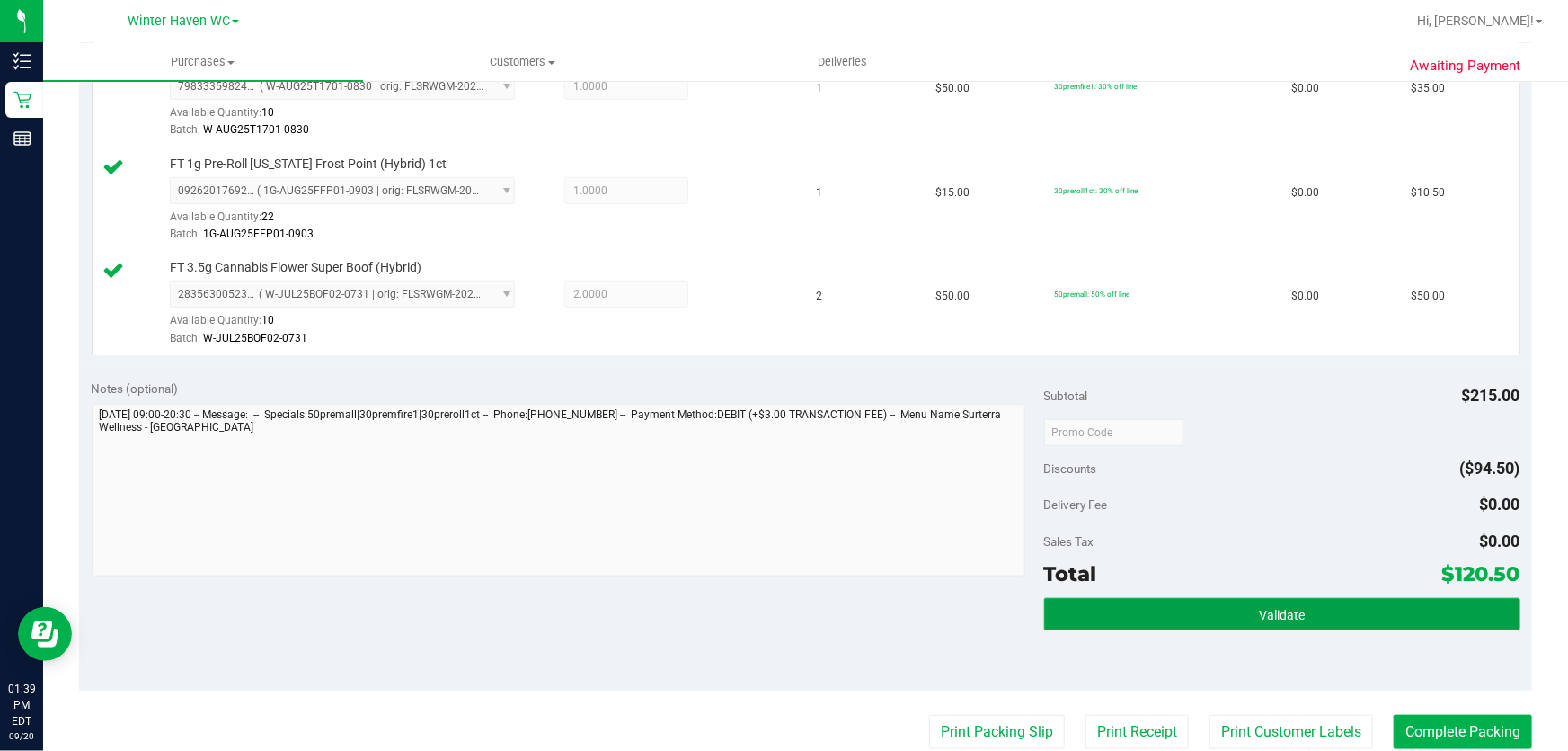
click at [1276, 608] on span "Validate" at bounding box center [1281, 615] width 46 height 14
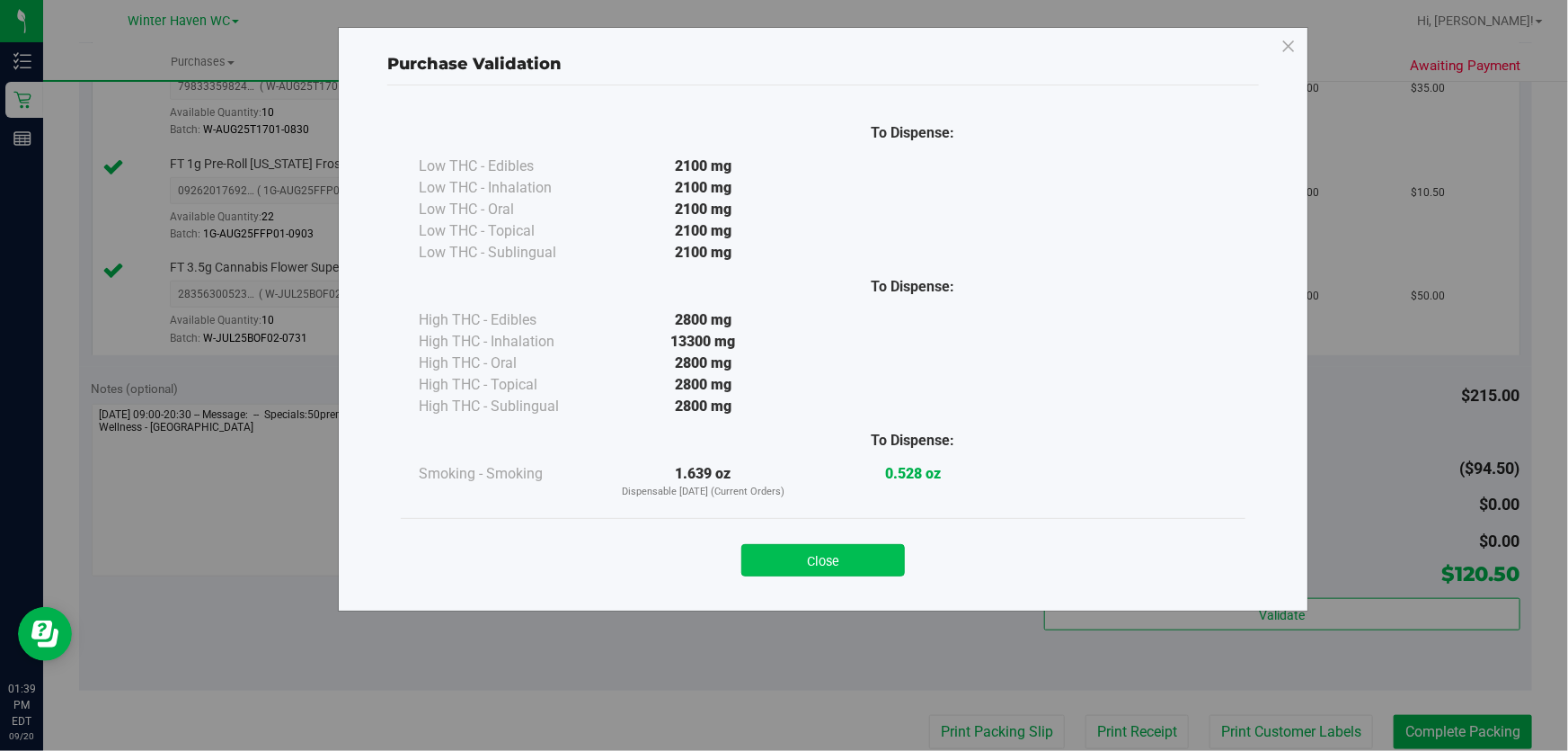
click at [896, 557] on button "Close" at bounding box center [823, 560] width 164 height 33
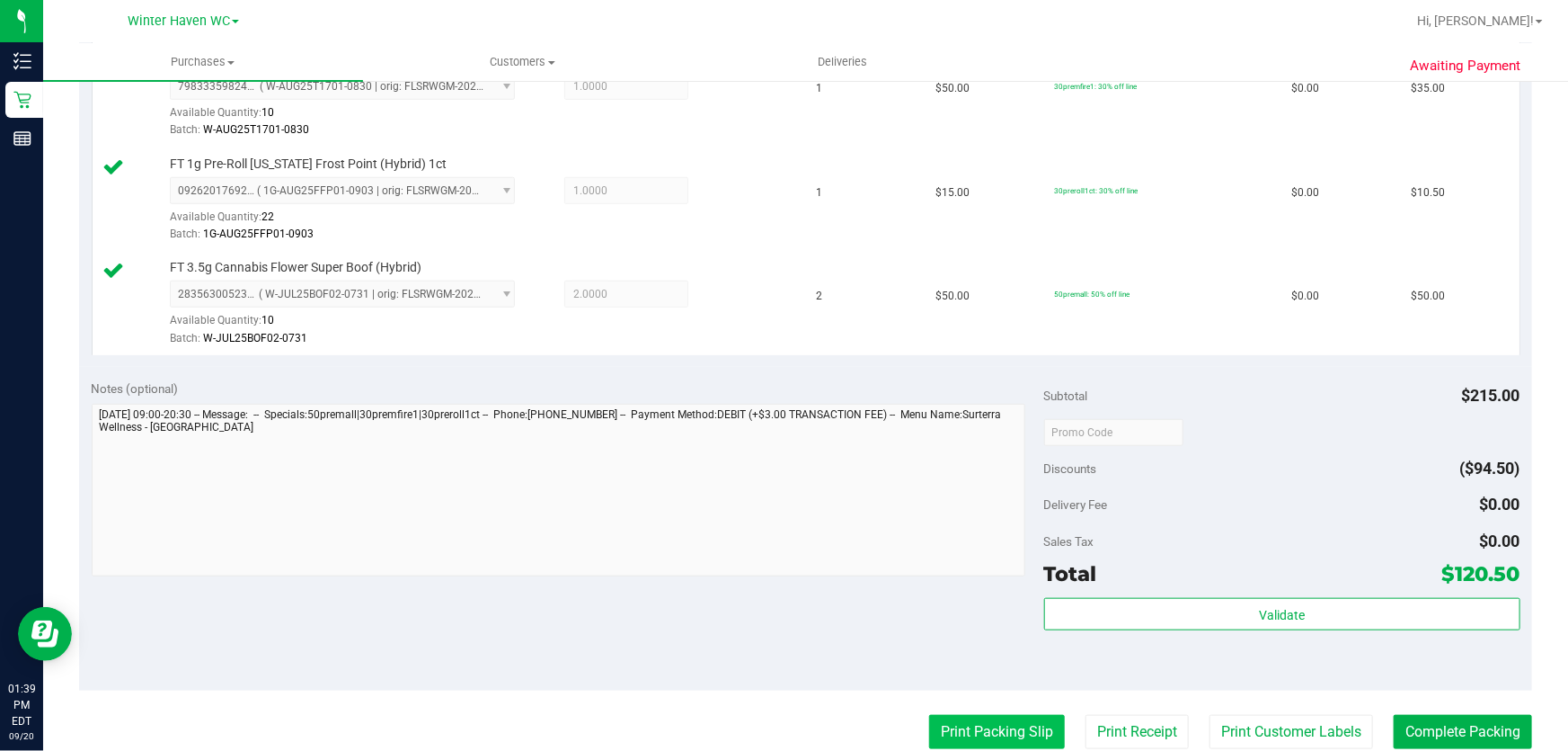
click at [1013, 728] on button "Print Packing Slip" at bounding box center [997, 732] width 136 height 34
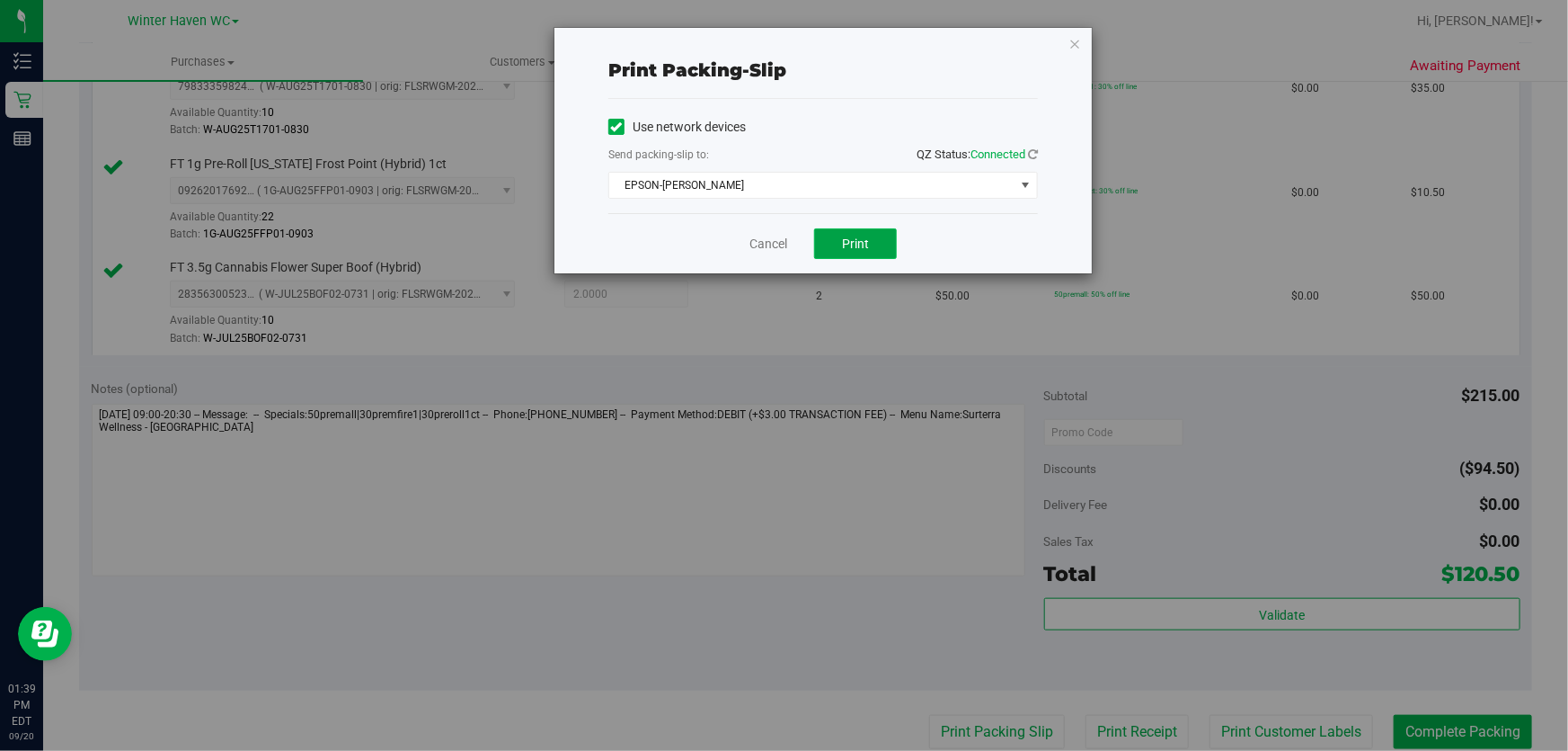
click at [878, 235] on button "Print" at bounding box center [855, 243] width 82 height 31
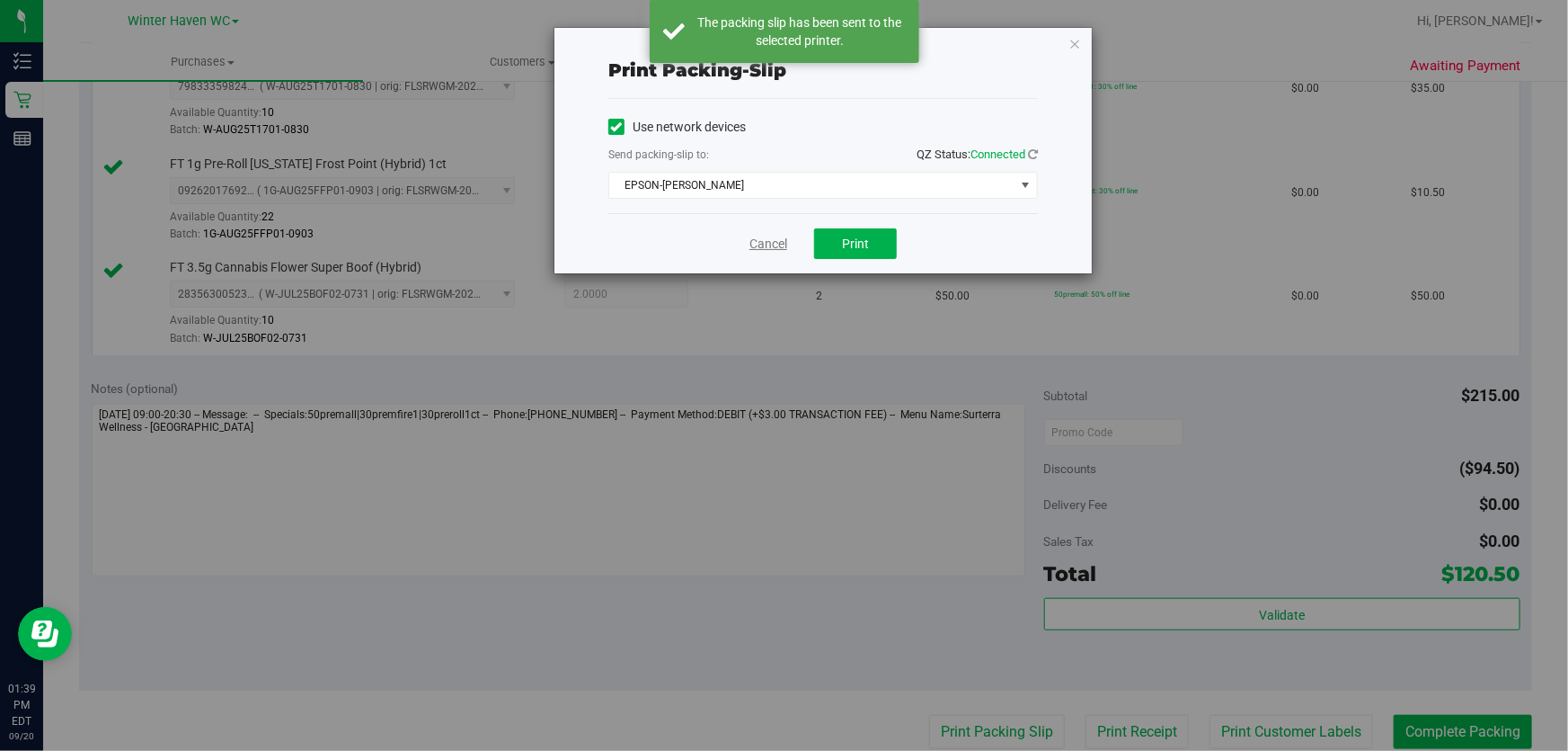
click at [771, 239] on link "Cancel" at bounding box center [769, 243] width 38 height 19
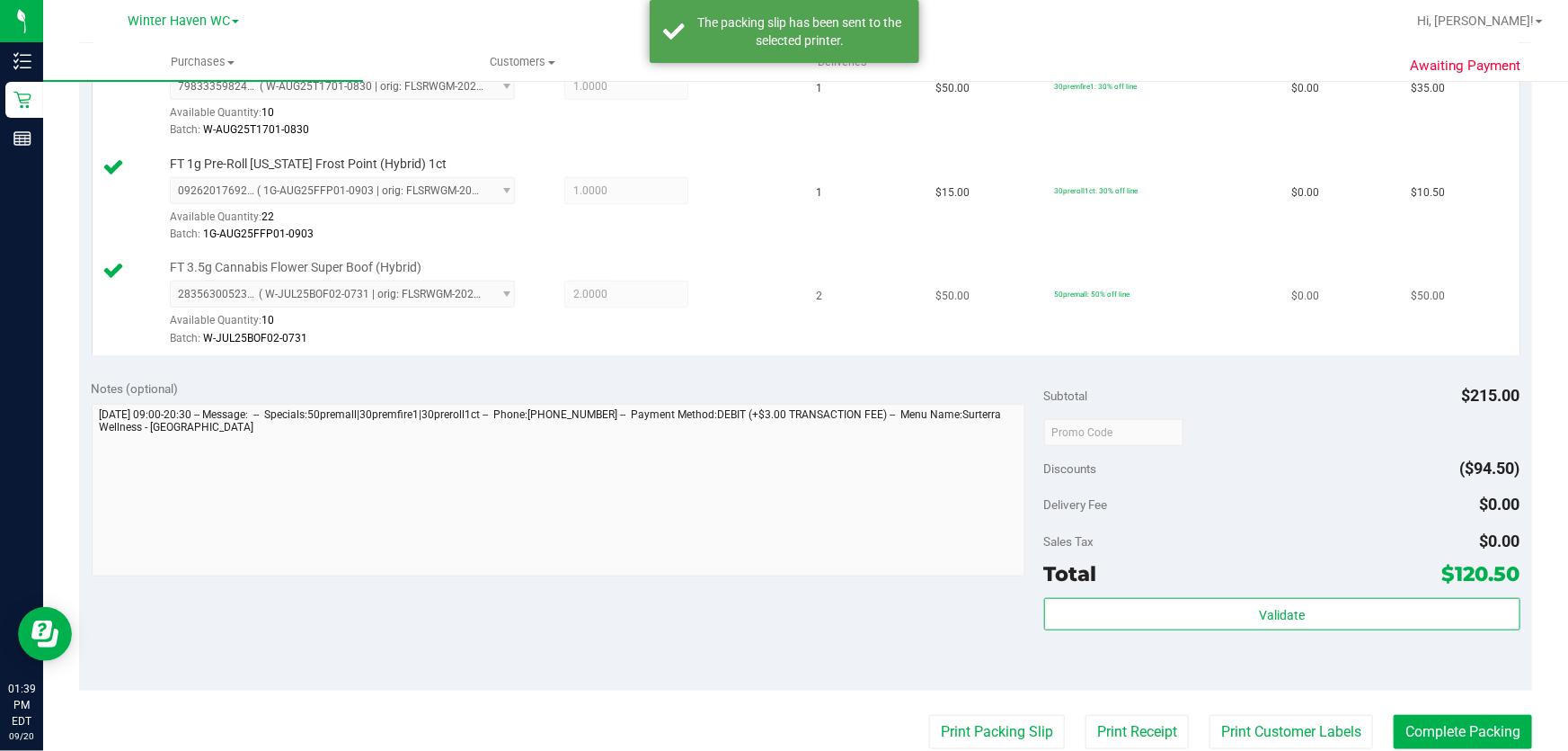
click at [751, 338] on div "Batch: W-JUL25BOF02-0731" at bounding box center [481, 338] width 623 height 17
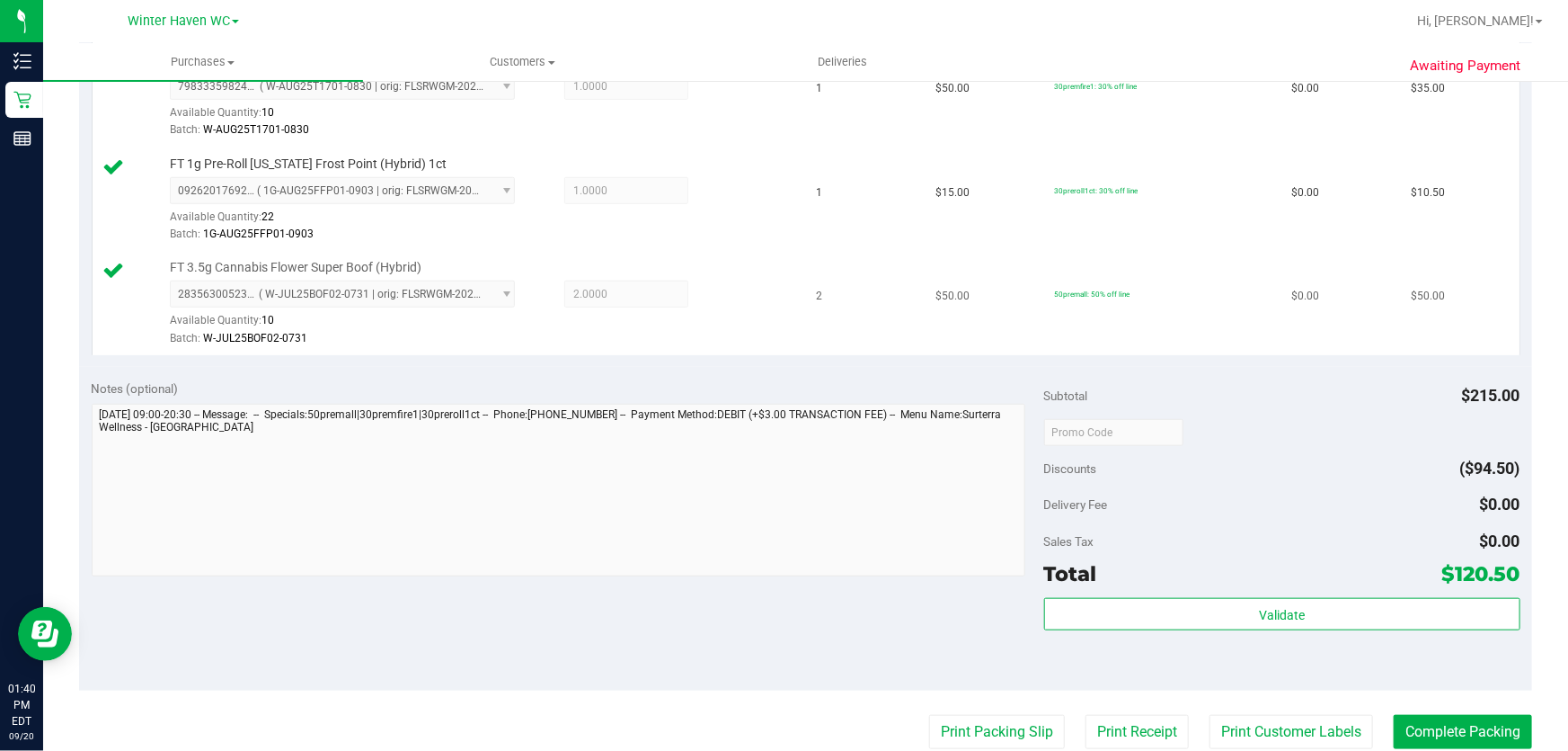
click at [751, 338] on div "Batch: W-JUL25BOF02-0731" at bounding box center [481, 338] width 623 height 17
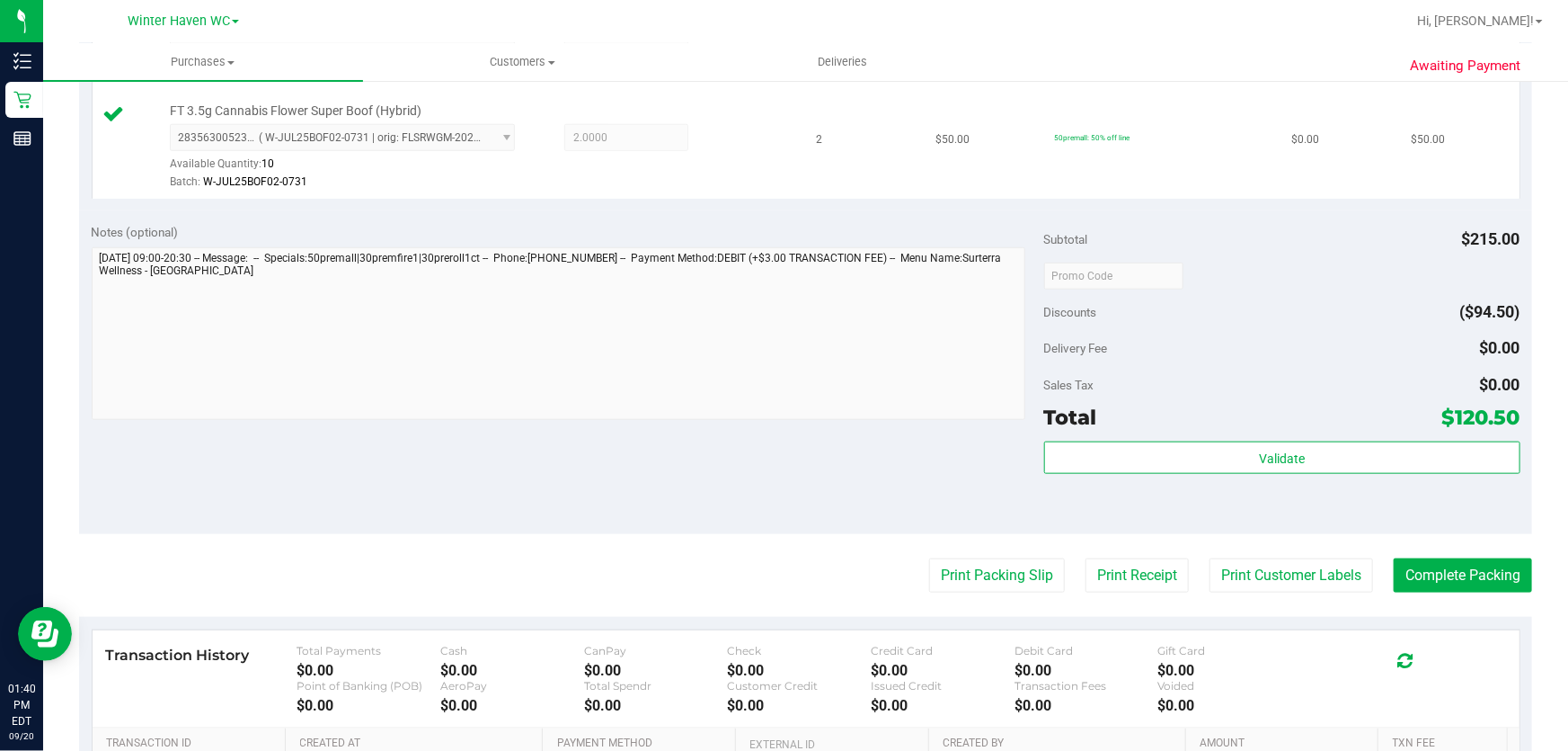
scroll to position [800, 0]
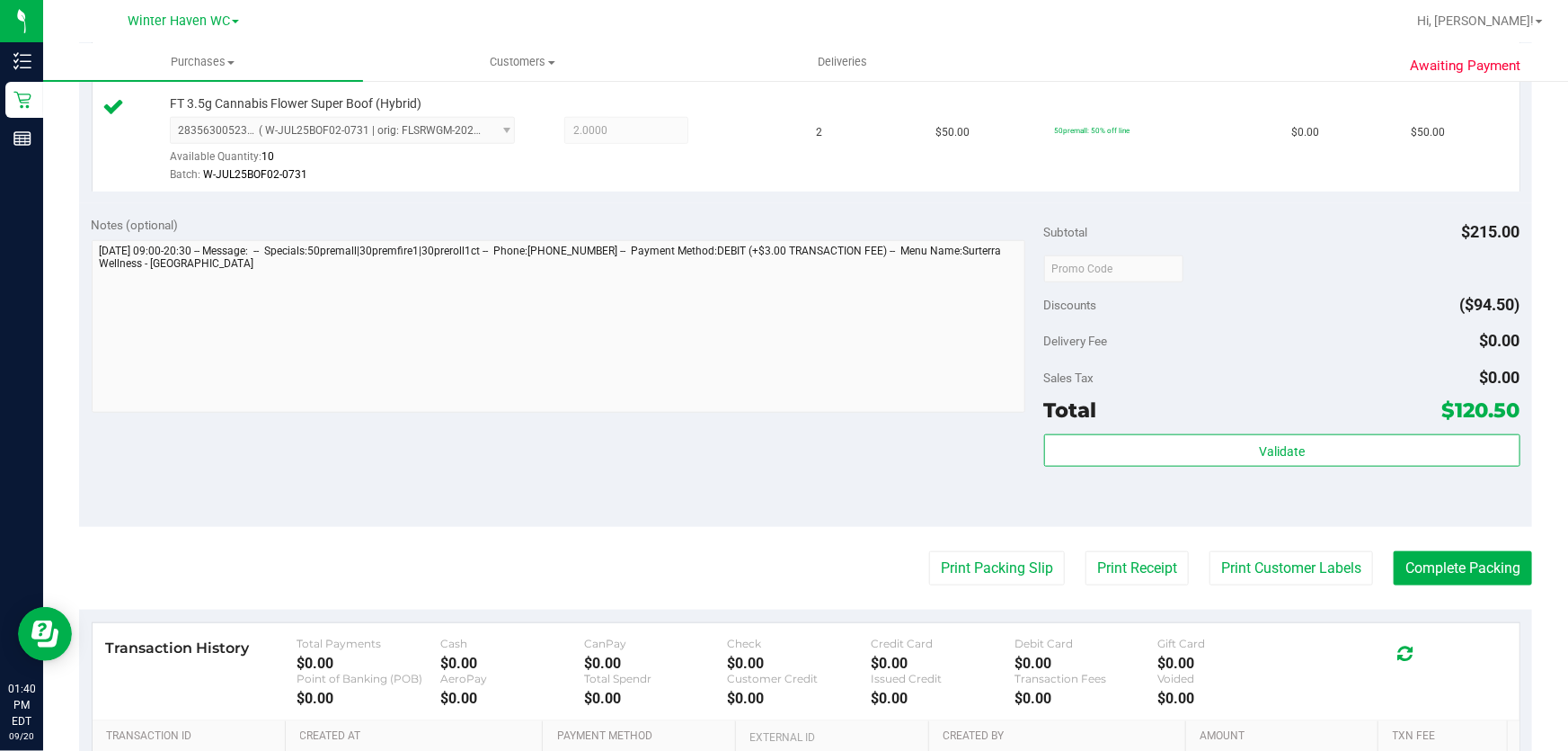
click at [1366, 346] on div "Delivery Fee $0.00" at bounding box center [1282, 341] width 477 height 33
click at [834, 442] on div "Notes (optional) Subtotal $215.00 Discounts ($94.50) Delivery Fee $0.00 Sales T…" at bounding box center [805, 366] width 1453 height 324
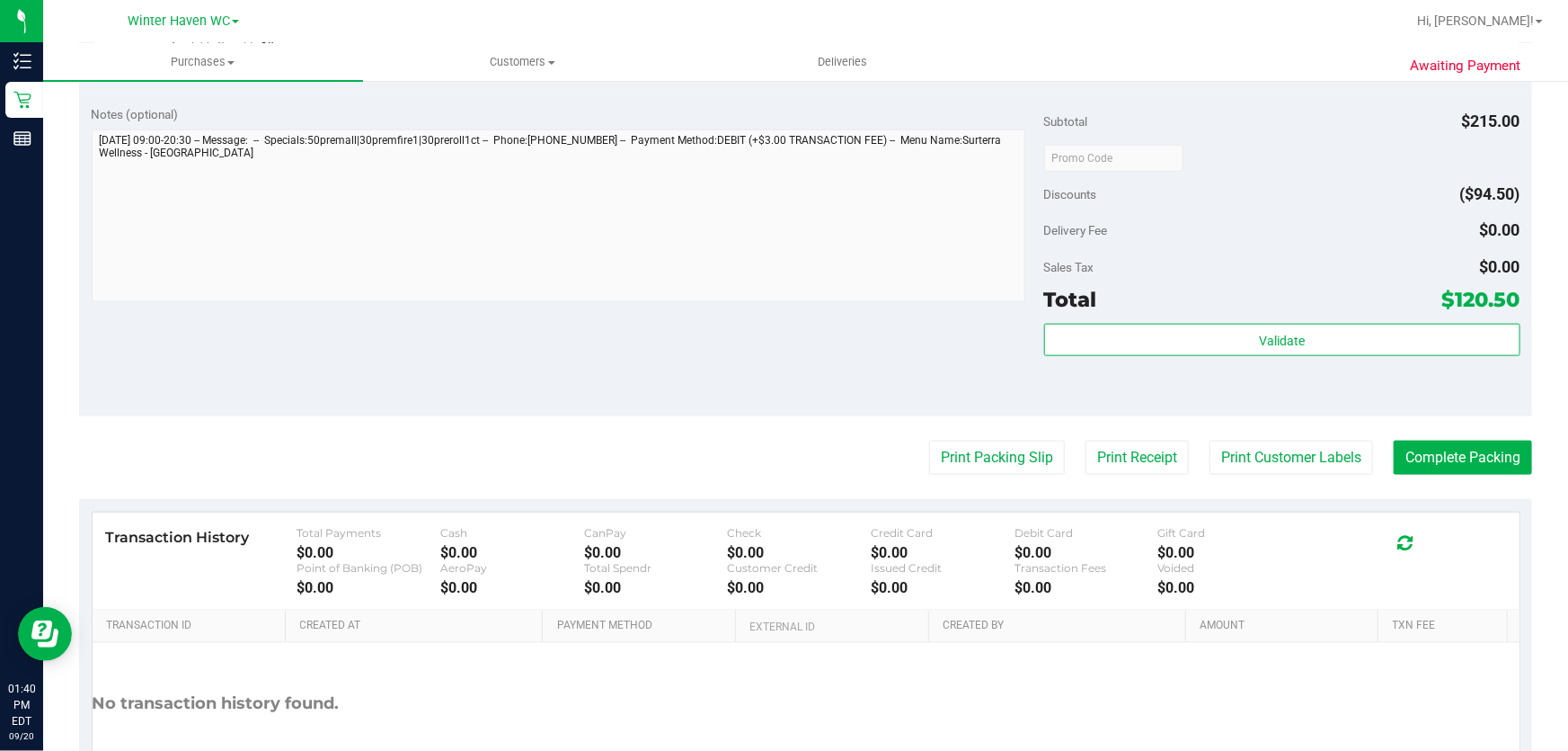
scroll to position [881, 0]
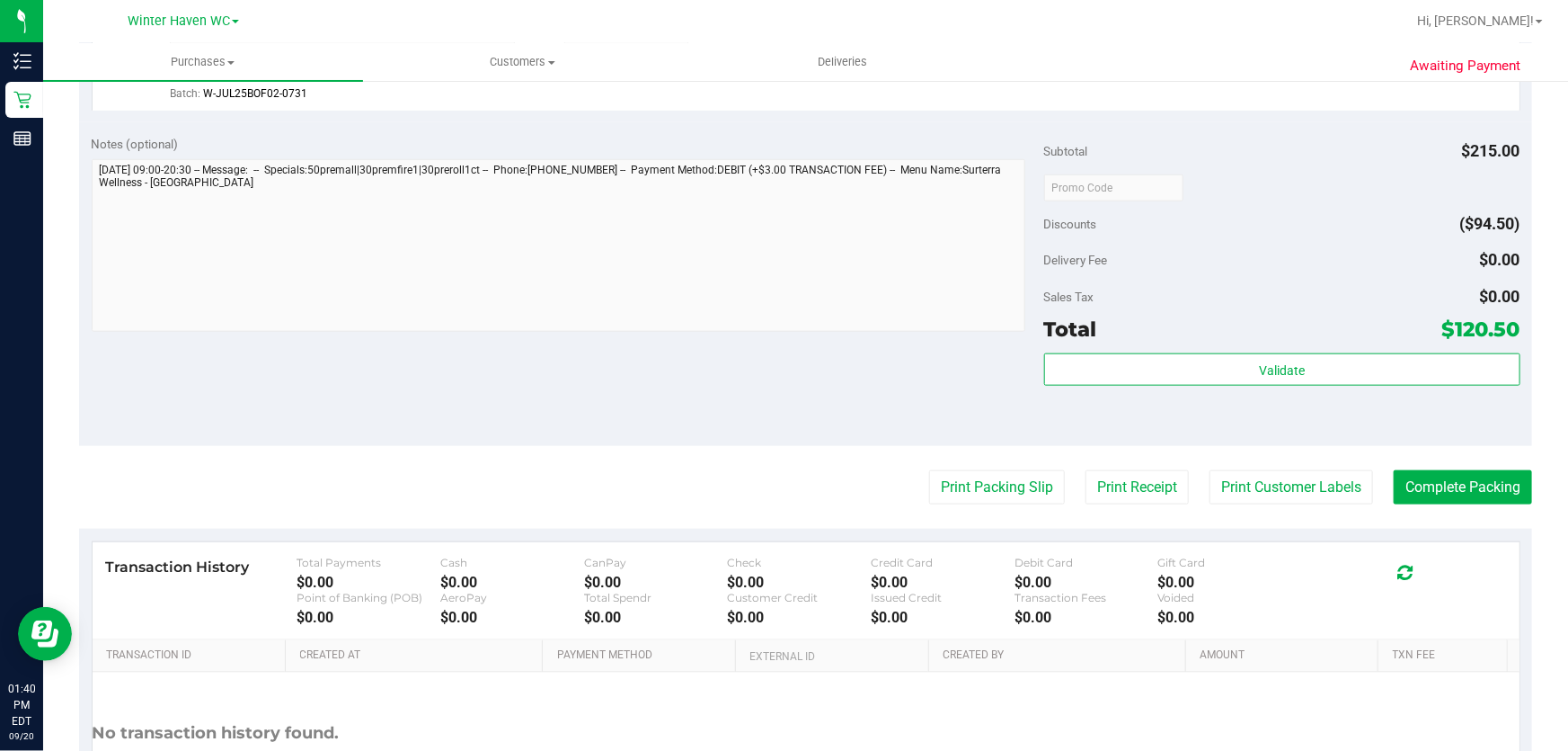
click at [832, 370] on div "Notes (optional) Subtotal $215.00 Discounts ($94.50) Delivery Fee $0.00 Sales T…" at bounding box center [805, 284] width 1453 height 324
click at [793, 413] on div "Notes (optional) Subtotal $215.00 Discounts ($94.50) Delivery Fee $0.00 Sales T…" at bounding box center [805, 284] width 1453 height 324
click at [1488, 485] on button "Complete Packing" at bounding box center [1462, 488] width 138 height 34
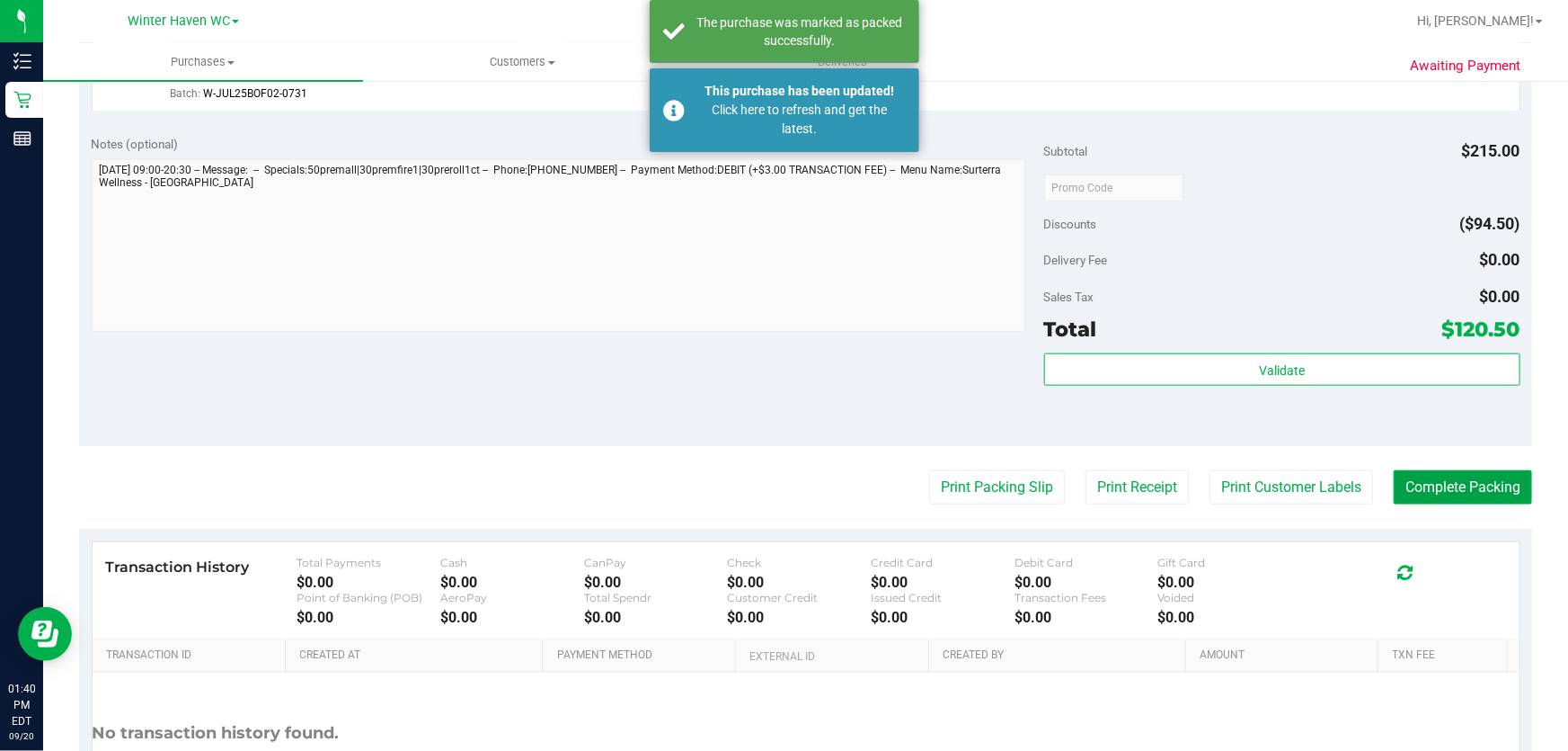
click at [1488, 485] on button "Complete Packing" at bounding box center [1462, 488] width 138 height 34
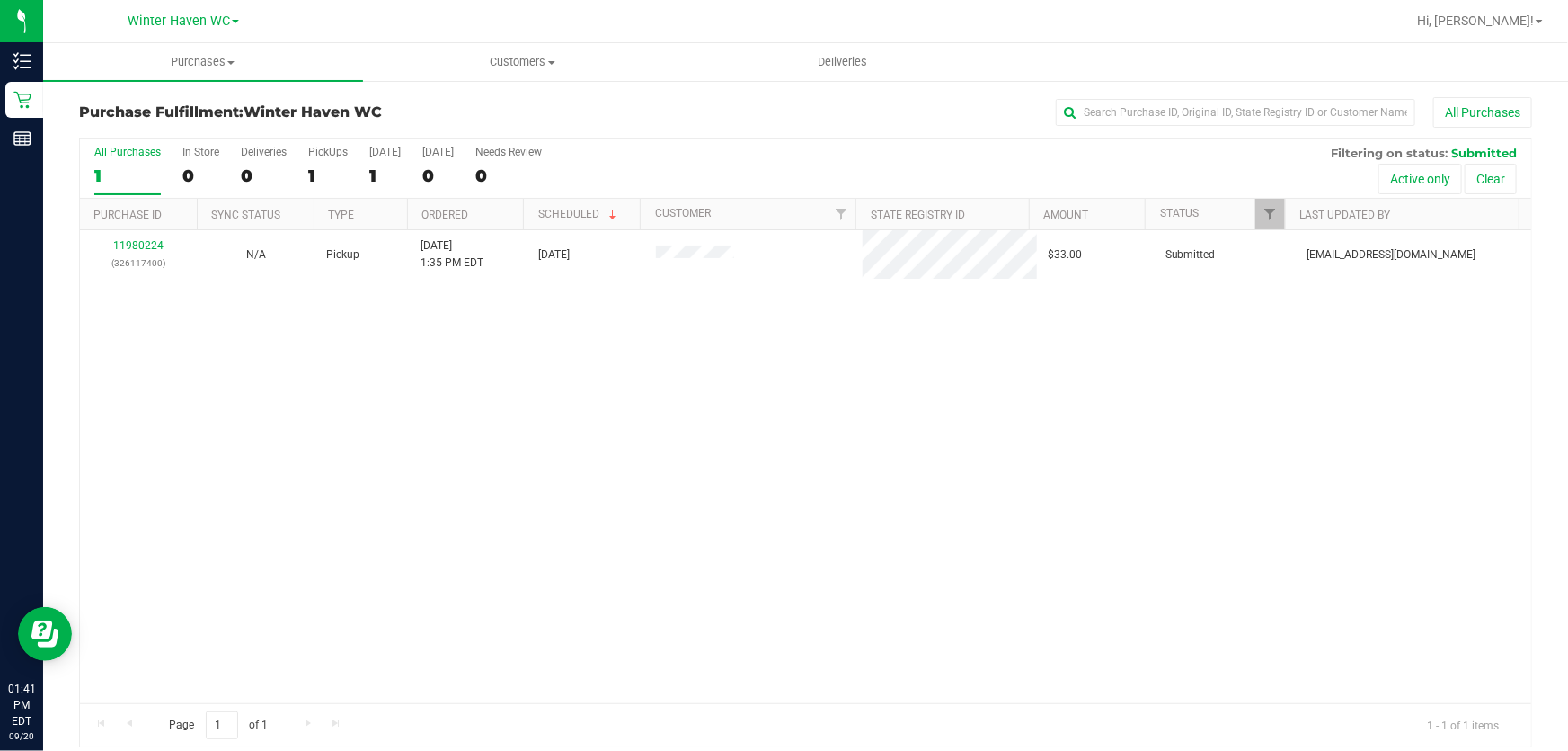
click at [389, 353] on div "11980224 (326117400) N/A Pickup [DATE] 1:35 PM EDT 9/20/2025 $33.00 Submitted […" at bounding box center [805, 466] width 1451 height 473
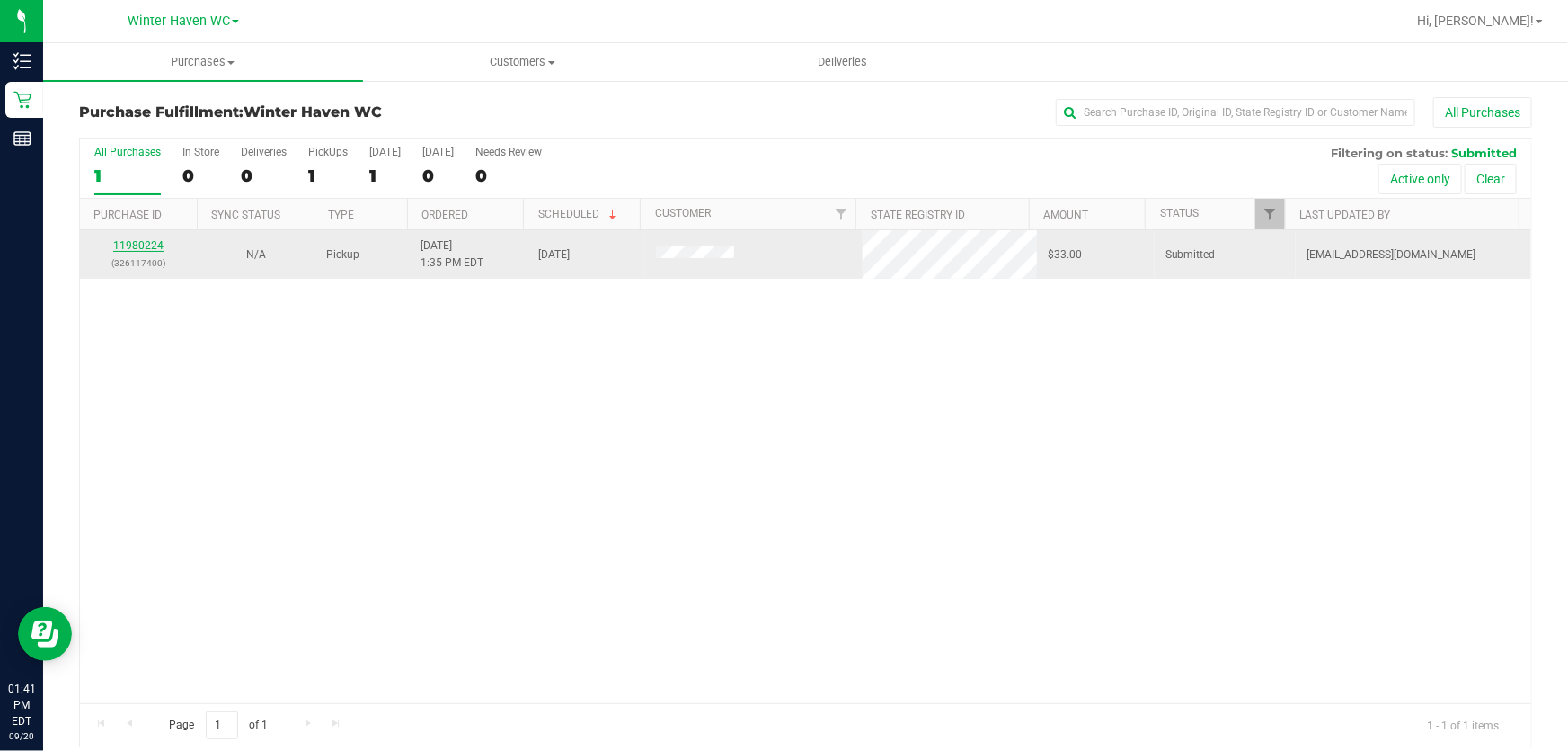
click at [148, 245] on link "11980224" at bounding box center [138, 245] width 51 height 13
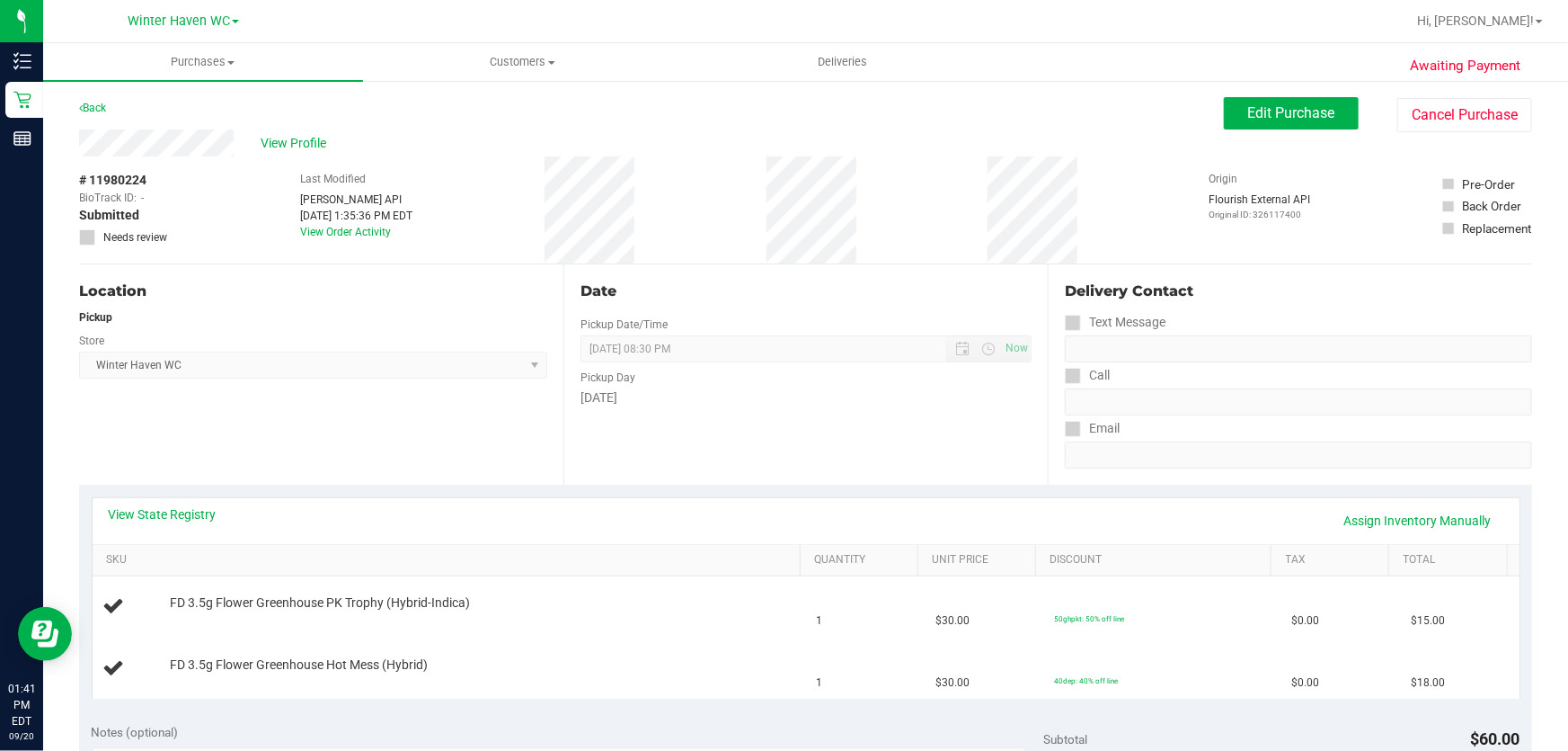
click at [723, 153] on div "View Profile" at bounding box center [651, 143] width 1145 height 27
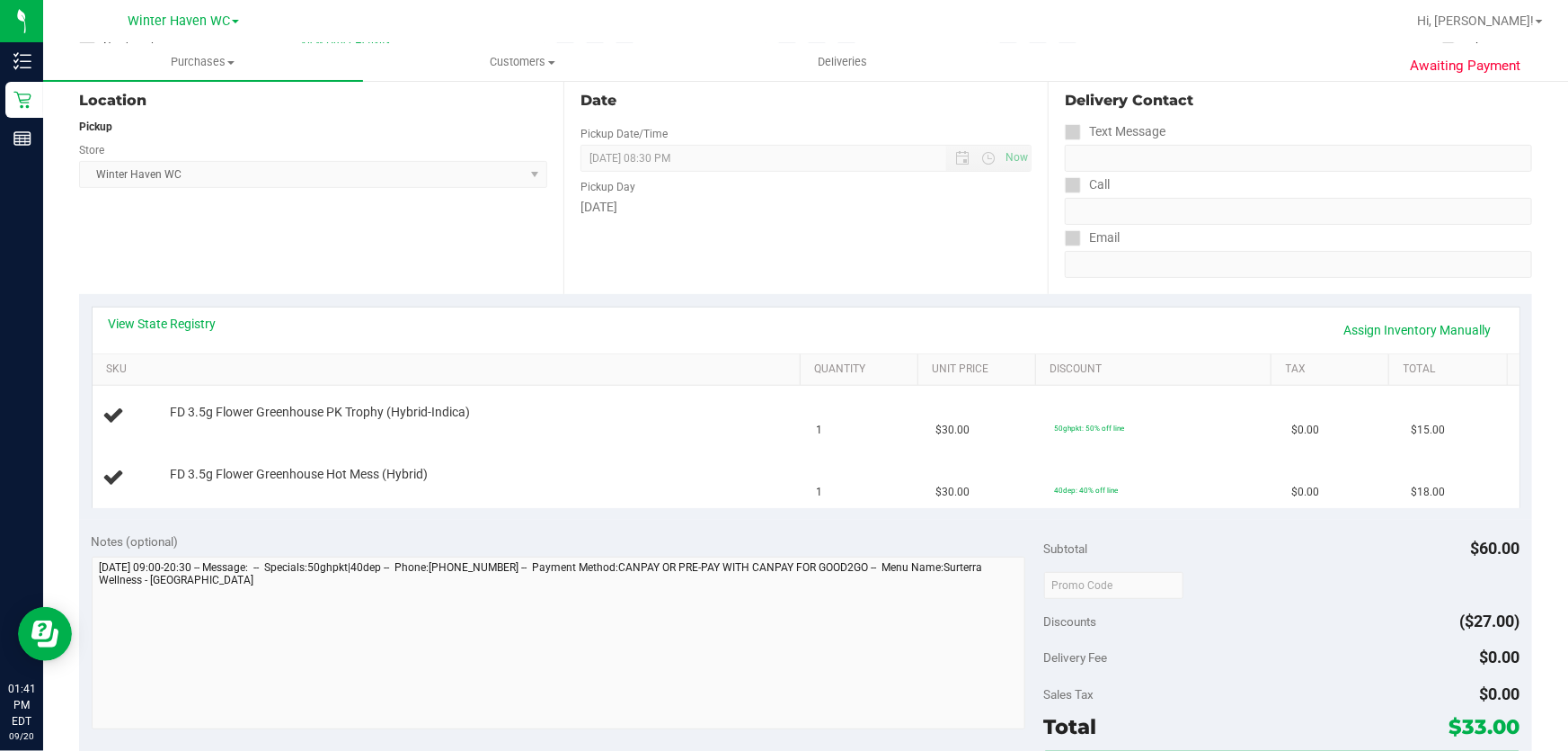
scroll to position [163, 0]
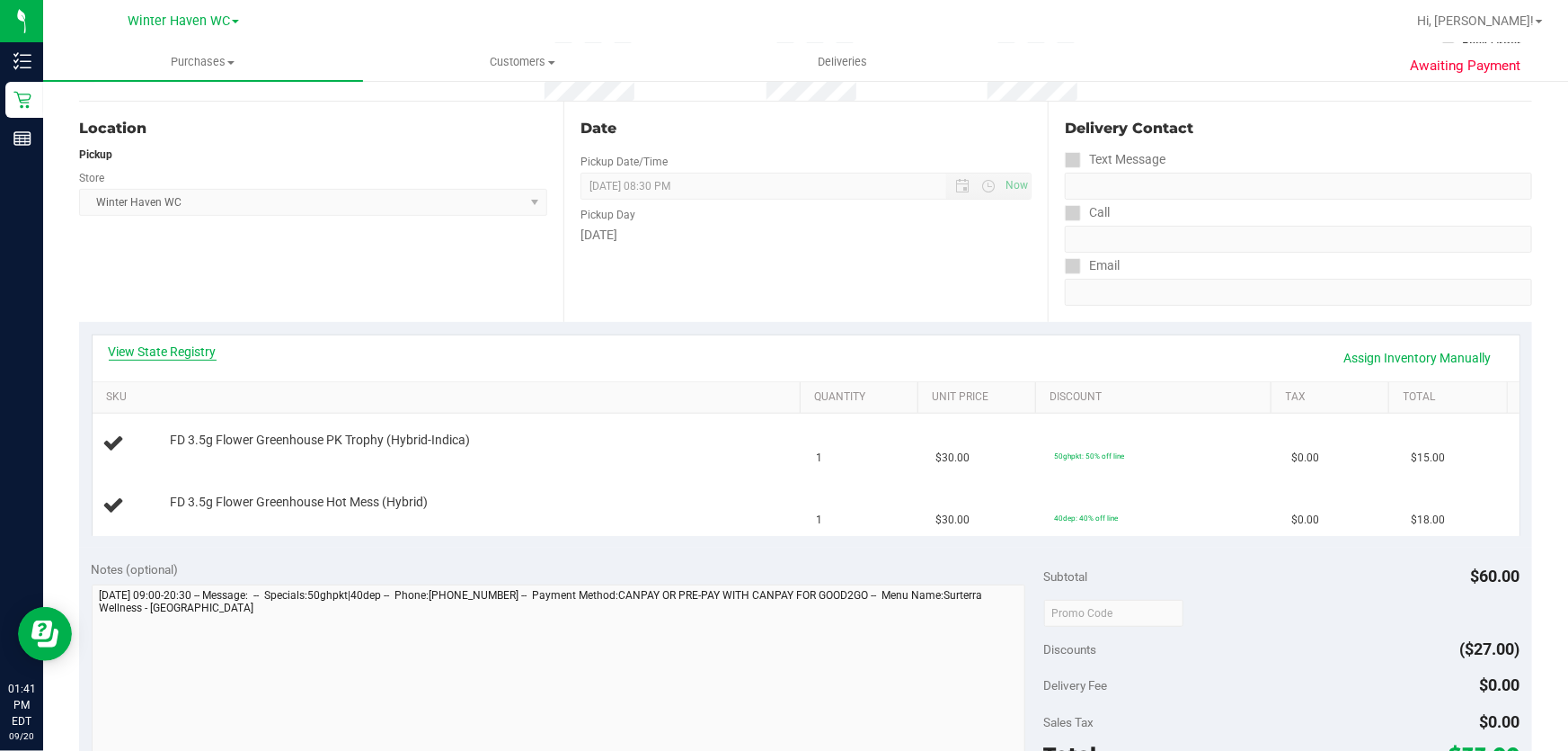
click at [180, 346] on link "View State Registry" at bounding box center [162, 352] width 108 height 18
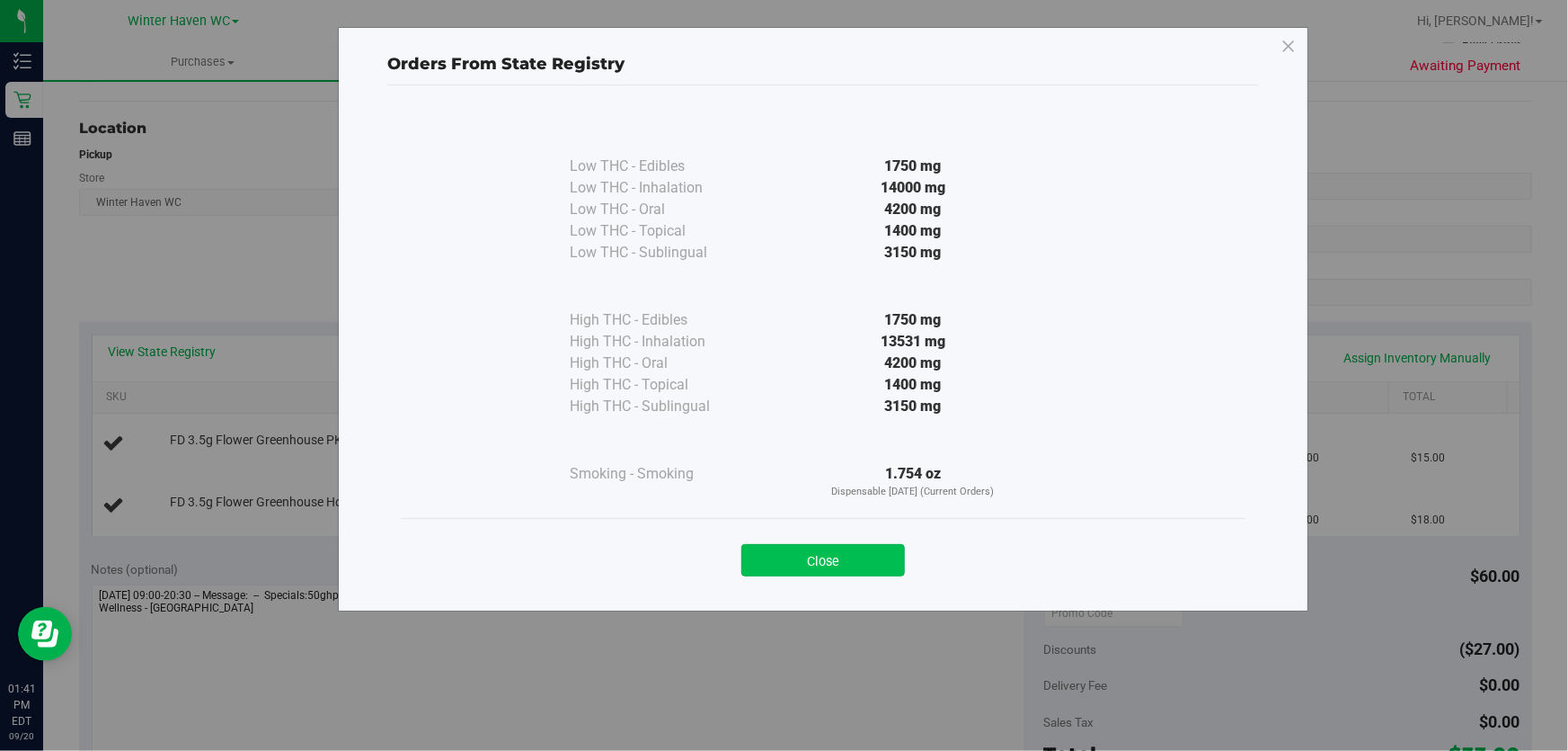
click at [817, 551] on button "Close" at bounding box center [823, 560] width 164 height 33
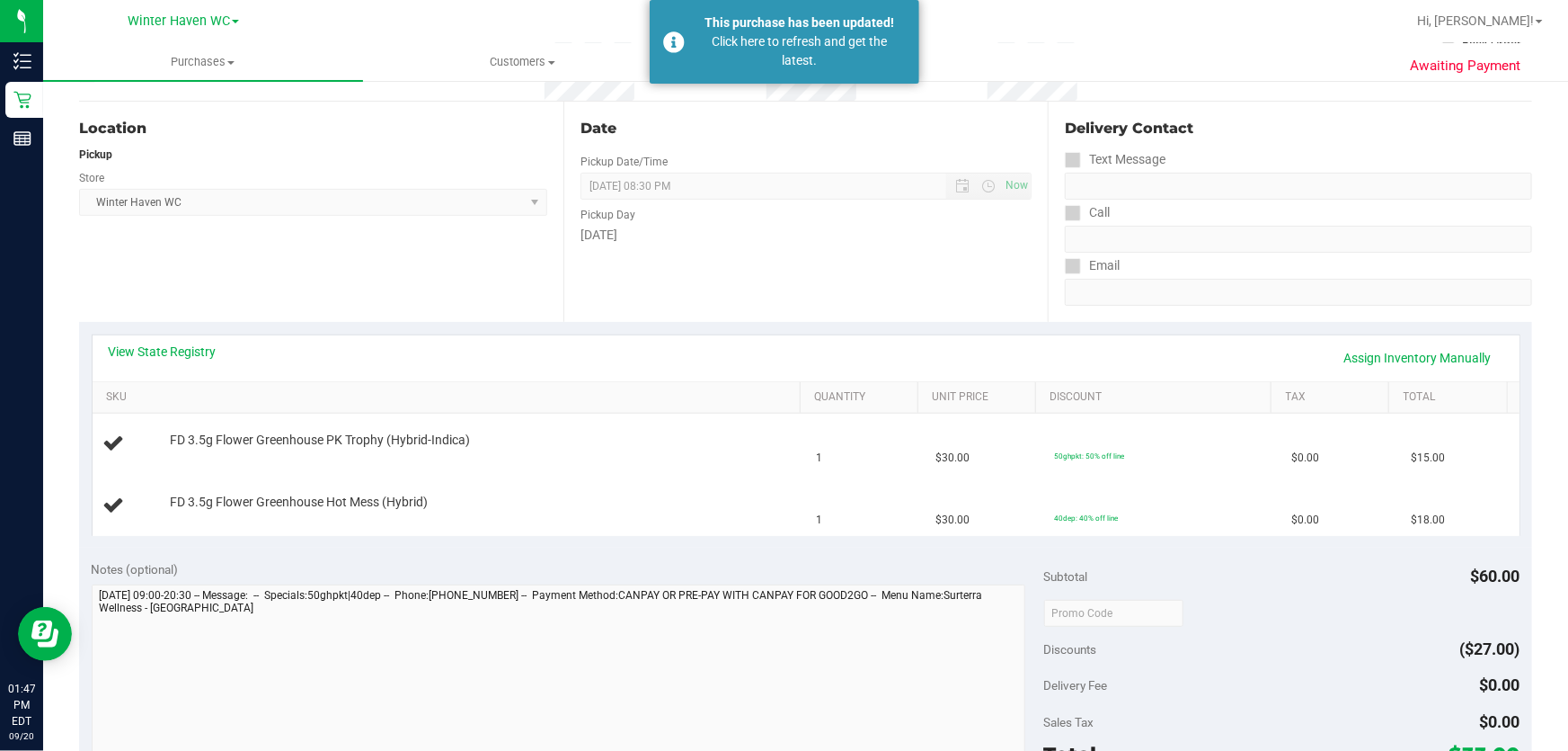
click at [799, 45] on div "Click here to refresh and get the latest." at bounding box center [800, 52] width 212 height 38
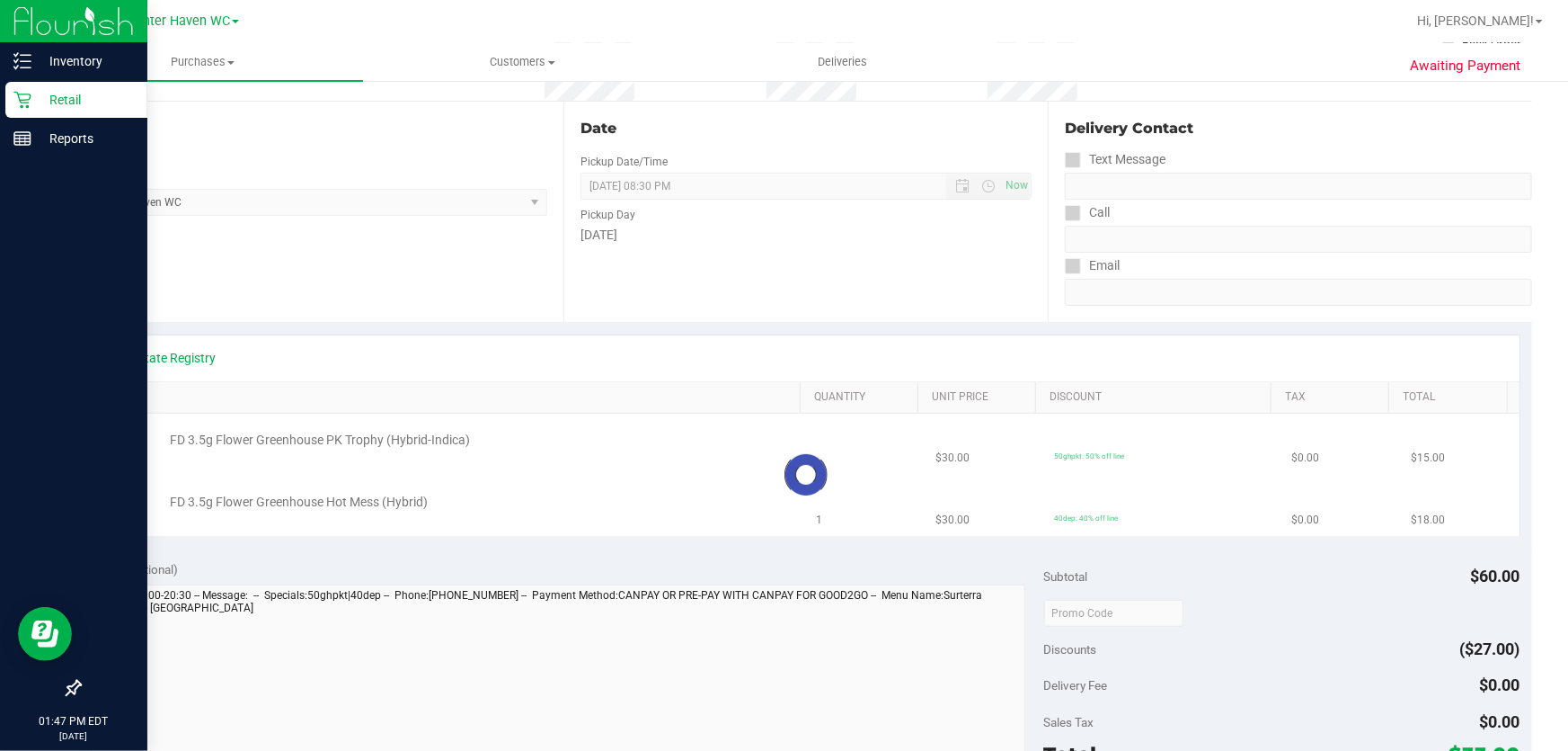
click at [72, 98] on p "Retail" at bounding box center [85, 100] width 108 height 22
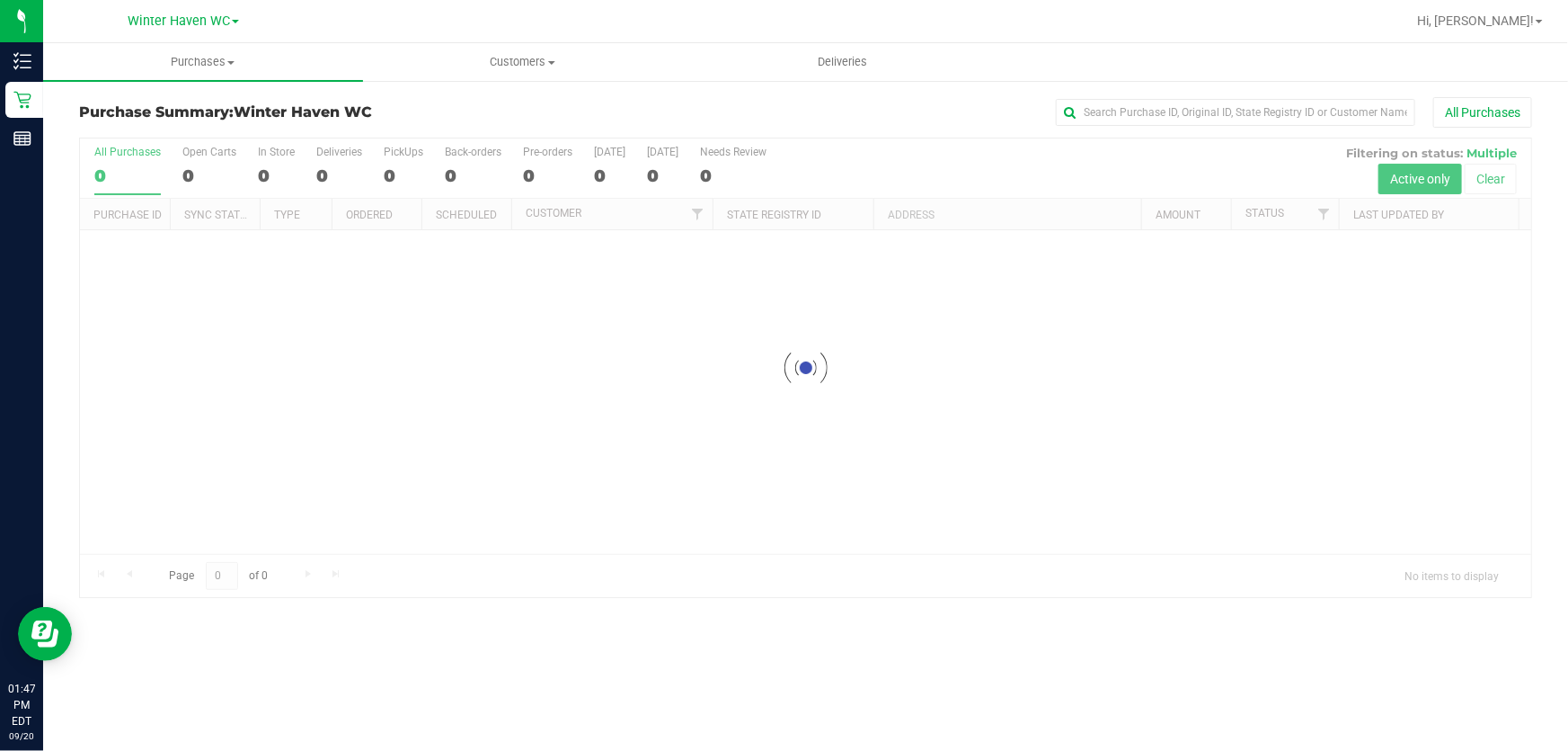
click at [817, 104] on div "All Purchases" at bounding box center [1047, 112] width 968 height 31
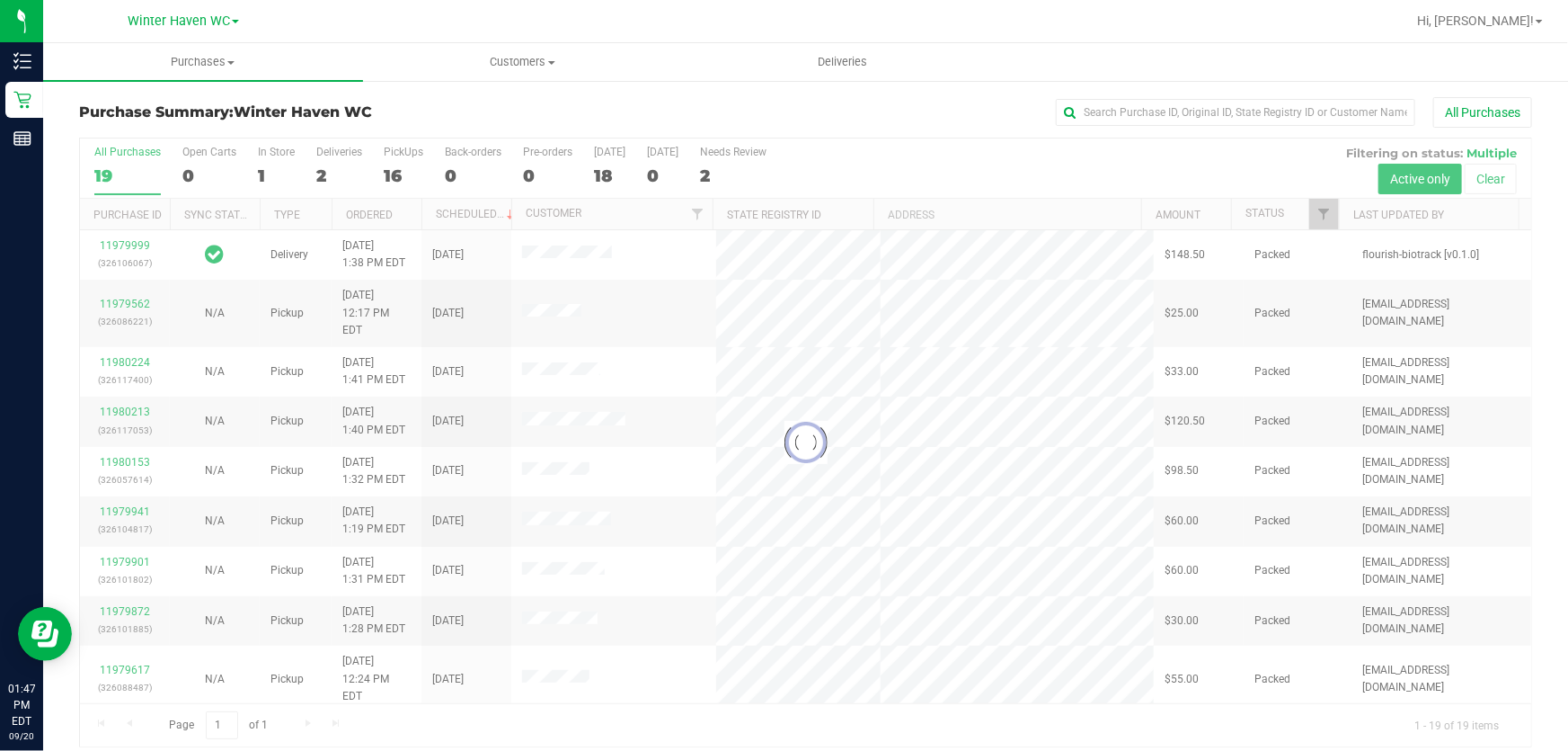
click at [930, 156] on div at bounding box center [805, 442] width 1451 height 608
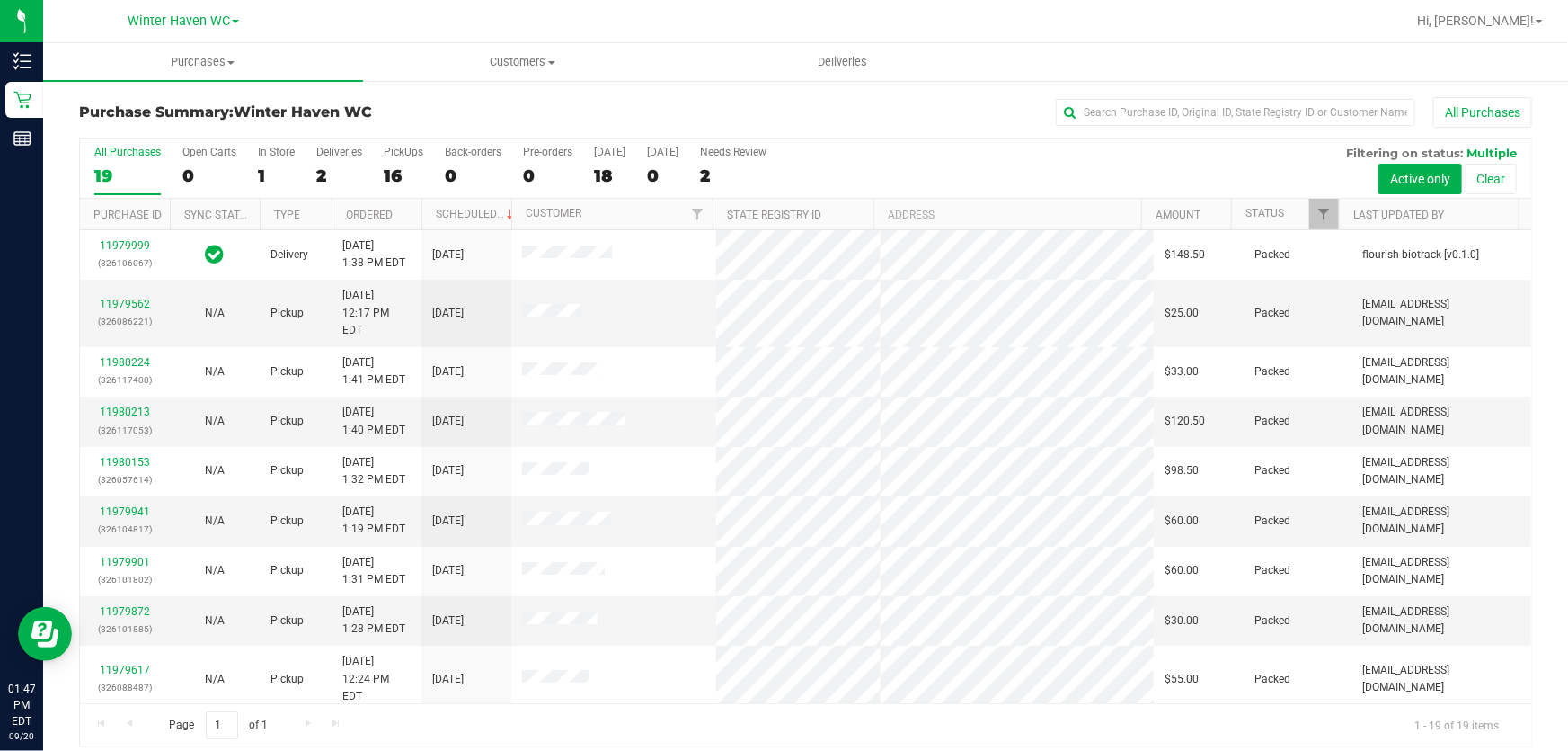
click at [1021, 154] on div "All Purchases 19 Open Carts 0 In Store 1 Deliveries 2 PickUps 16 Back-orders 0 …" at bounding box center [805, 168] width 1451 height 61
click at [397, 181] on div "16" at bounding box center [403, 176] width 40 height 21
click at [0, 0] on input "PickUps 16" at bounding box center [0, 0] width 0 height 0
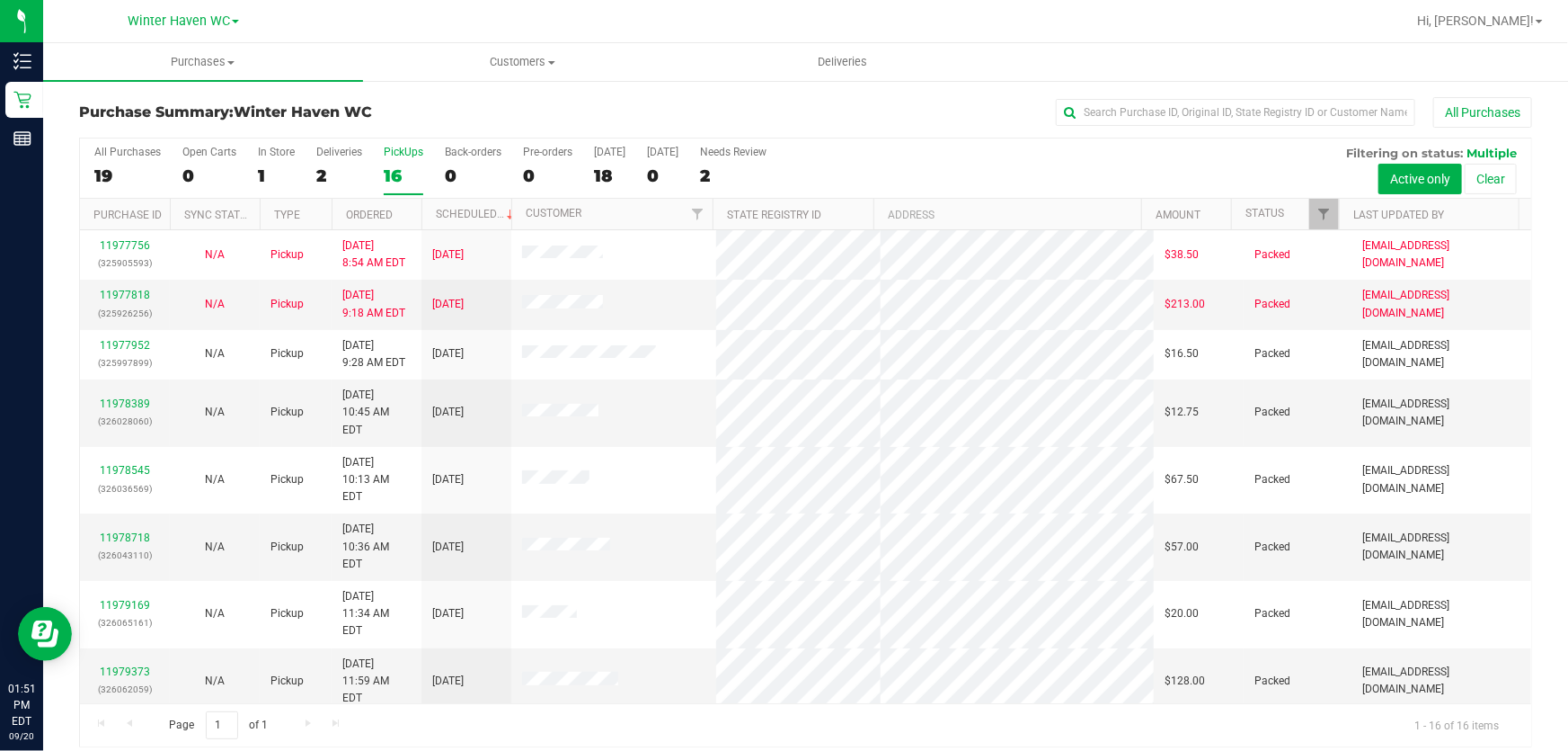
click at [397, 181] on div "16" at bounding box center [403, 176] width 40 height 21
click at [0, 0] on input "PickUps 16" at bounding box center [0, 0] width 0 height 0
click at [980, 171] on div "All Purchases 19 Open Carts 0 In Store 1 Deliveries 2 PickUps 16 Back-orders 0 …" at bounding box center [805, 168] width 1451 height 61
click at [980, 176] on div "All Purchases 19 Open Carts 0 In Store 1 Deliveries 2 PickUps 16 Back-orders 0 …" at bounding box center [805, 168] width 1451 height 61
click at [912, 147] on div "All Purchases 19 Open Carts 0 In Store 1 Deliveries 2 PickUps 16 Back-orders 0 …" at bounding box center [805, 146] width 1451 height 14
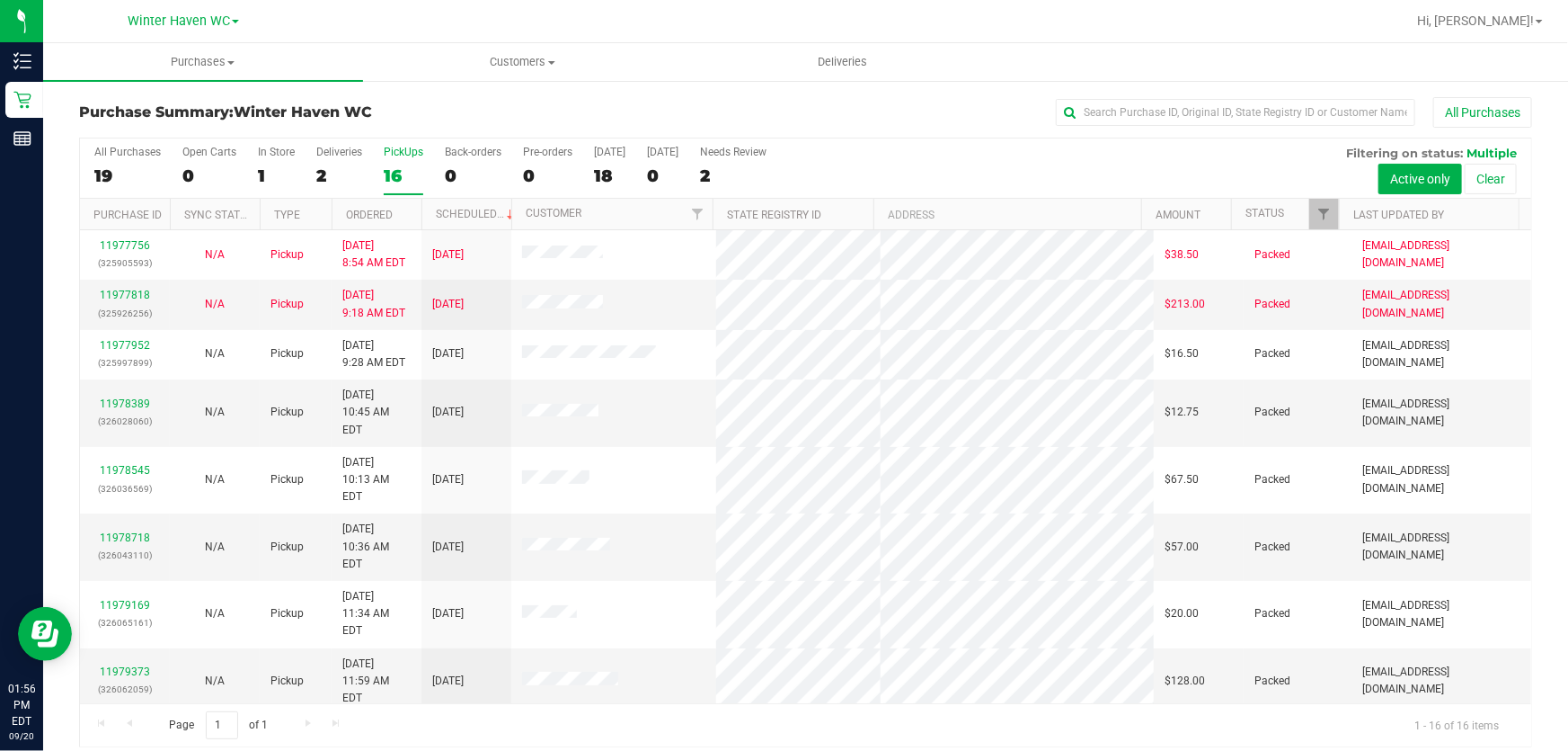
click at [1180, 161] on div "All Purchases 19 Open Carts 0 In Store 1 Deliveries 2 PickUps 16 Back-orders 0 …" at bounding box center [805, 168] width 1451 height 61
click at [1025, 169] on div "All Purchases 19 Open Carts 0 In Store 1 Deliveries 2 PickUps 16 Back-orders 0 …" at bounding box center [805, 168] width 1451 height 61
